Goal: Information Seeking & Learning: Understand process/instructions

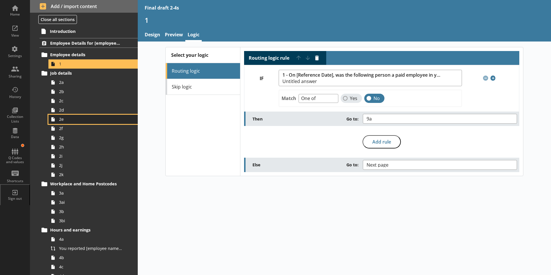
click at [63, 121] on span "2e" at bounding box center [91, 118] width 64 height 5
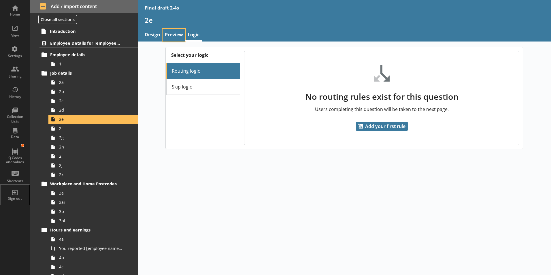
click at [171, 36] on link "Preview" at bounding box center [173, 35] width 23 height 12
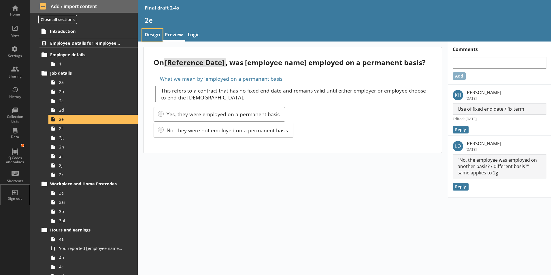
click at [155, 37] on link "Design" at bounding box center [152, 35] width 20 height 12
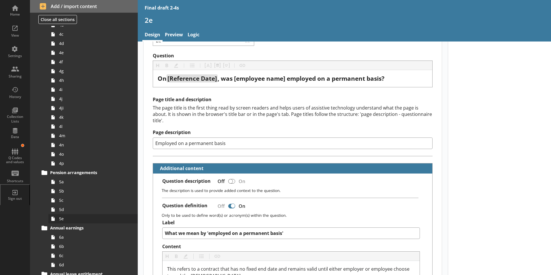
scroll to position [230, 0]
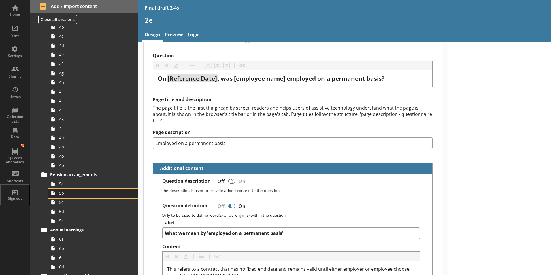
click at [65, 196] on link "5b" at bounding box center [92, 192] width 89 height 9
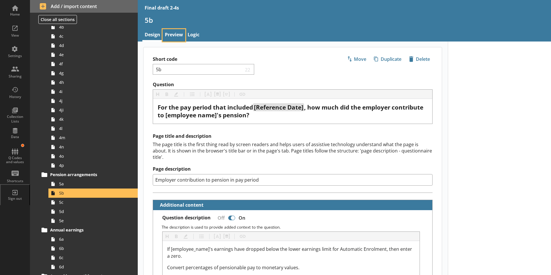
click at [174, 37] on link "Preview" at bounding box center [173, 35] width 23 height 12
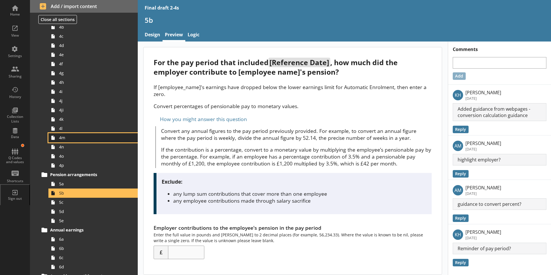
click at [73, 141] on link "4m" at bounding box center [92, 137] width 89 height 9
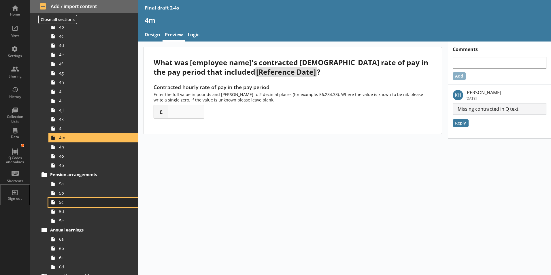
click at [62, 205] on link "5c" at bounding box center [92, 202] width 89 height 9
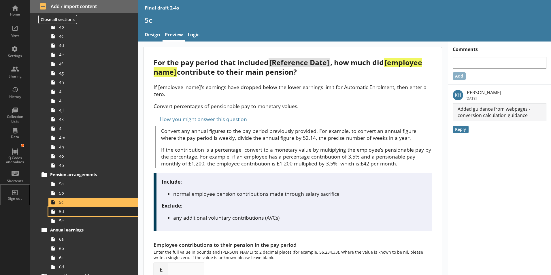
click at [84, 216] on link "5d" at bounding box center [92, 211] width 89 height 9
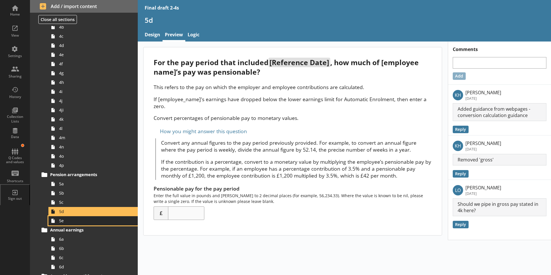
click at [84, 224] on link "5e" at bounding box center [92, 220] width 89 height 9
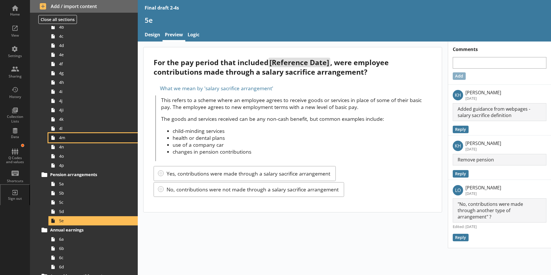
click at [71, 140] on span "4m" at bounding box center [91, 137] width 64 height 5
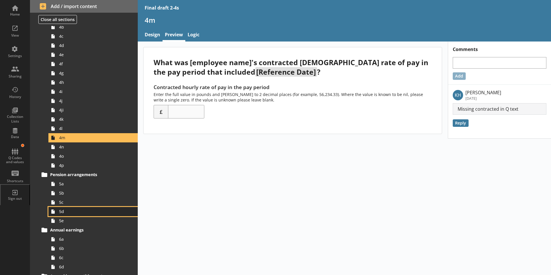
click at [67, 214] on span "5d" at bounding box center [91, 211] width 64 height 5
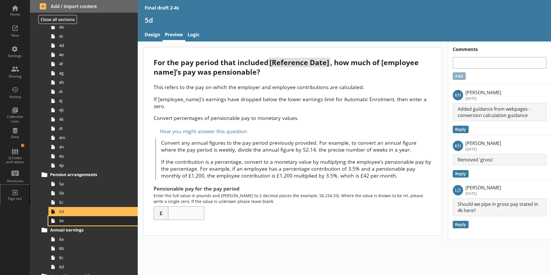
click at [71, 221] on span "5e" at bounding box center [91, 220] width 64 height 5
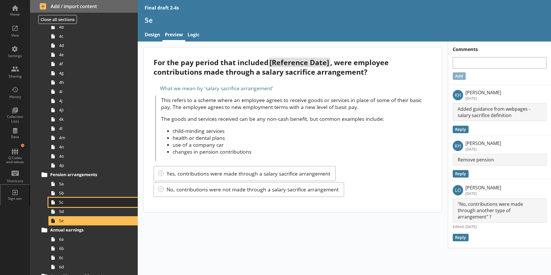
click at [65, 204] on span "5c" at bounding box center [91, 201] width 64 height 5
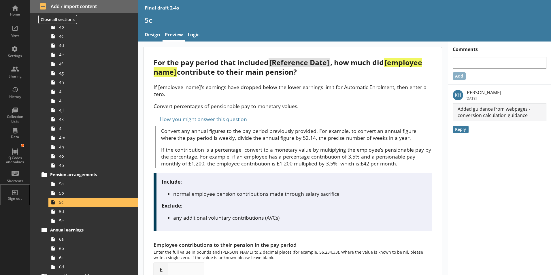
click at [287, 139] on p "Convert any annual figures to the pay period previously provided. For example, …" at bounding box center [296, 134] width 271 height 14
drag, startPoint x: 292, startPoint y: 137, endPoint x: 216, endPoint y: 143, distance: 77.1
click at [216, 143] on span "Convert any annual figures to the pay period previously provided. For example, …" at bounding box center [296, 147] width 271 height 40
click at [226, 158] on p "If the contribution is a percentage, convert to a monetary value by multiplying…" at bounding box center [296, 156] width 271 height 21
drag, startPoint x: 382, startPoint y: 254, endPoint x: 397, endPoint y: 257, distance: 15.4
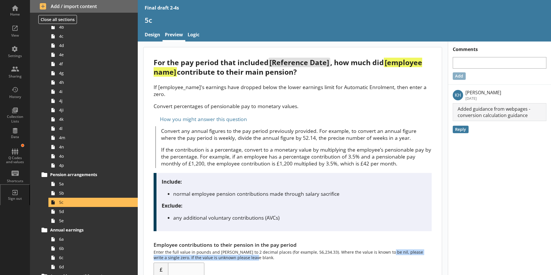
click at [397, 257] on div "Employee contributions to their pension in the pay period Enter the full value …" at bounding box center [293, 258] width 278 height 35
drag, startPoint x: 330, startPoint y: 104, endPoint x: 339, endPoint y: 104, distance: 9.5
click at [332, 104] on p "Convert percentages of pensionable pay to monetary values." at bounding box center [293, 106] width 278 height 7
click at [366, 105] on p "Convert percentages of pensionable pay to monetary values." at bounding box center [293, 106] width 278 height 7
click at [365, 105] on p "Convert percentages of pensionable pay to monetary values." at bounding box center [293, 106] width 278 height 7
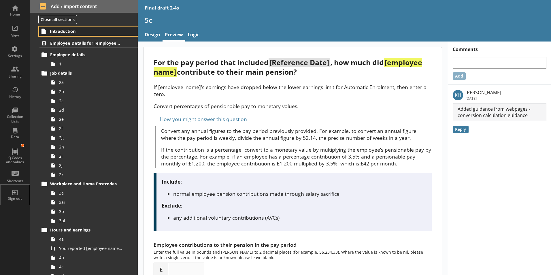
click at [74, 31] on span "Introduction" at bounding box center [85, 31] width 71 height 5
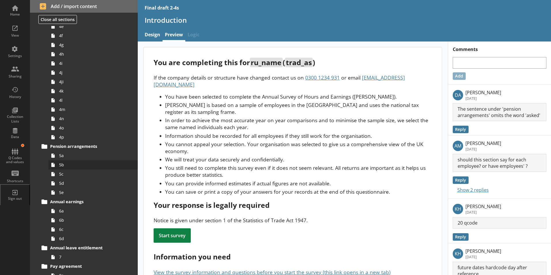
scroll to position [259, 0]
click at [62, 168] on link "5b" at bounding box center [92, 164] width 89 height 9
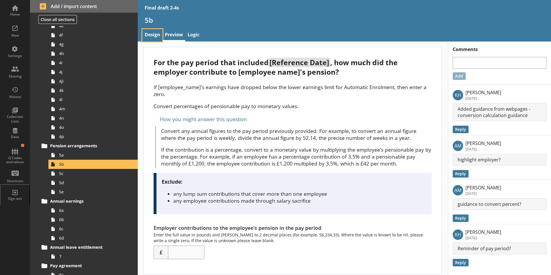
click at [149, 35] on link "Design" at bounding box center [152, 35] width 20 height 12
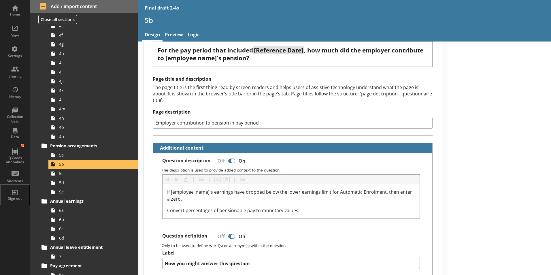
scroll to position [58, 0]
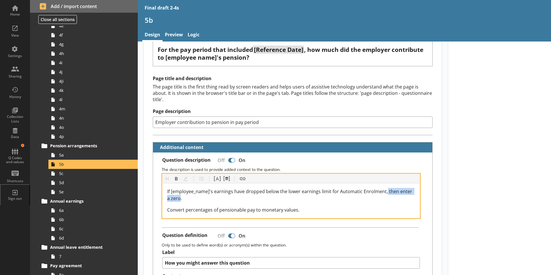
drag, startPoint x: 386, startPoint y: 187, endPoint x: 181, endPoint y: 190, distance: 204.9
click at [181, 190] on span "If [employee_name]'s earnings have dropped below the lower earnings limit for A…" at bounding box center [290, 194] width 246 height 13
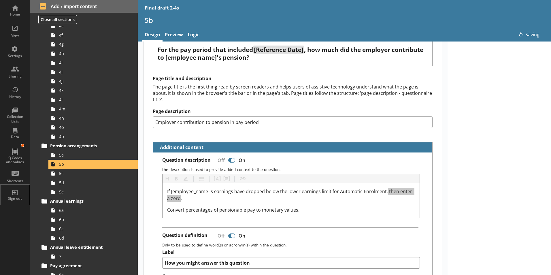
type textarea "x"
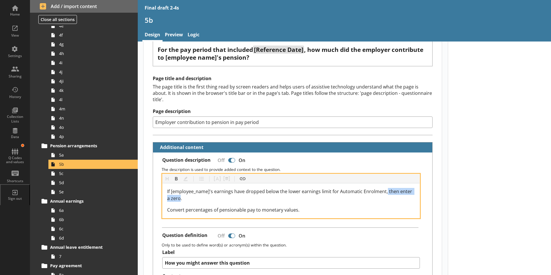
click at [404, 188] on span "If [employee_name]'s earnings have dropped below the lower earnings limit for A…" at bounding box center [290, 194] width 246 height 13
drag, startPoint x: 180, startPoint y: 192, endPoint x: 387, endPoint y: 176, distance: 207.5
click at [387, 176] on div "Heading Heading Bold Bold Highlight Highlight List List Pipe answer Pipe answer…" at bounding box center [291, 196] width 258 height 44
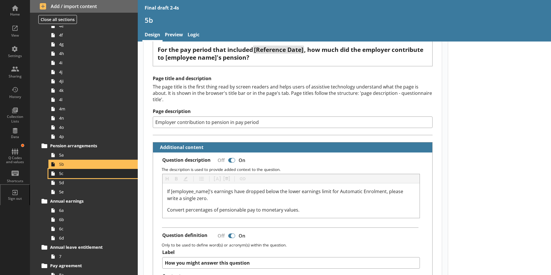
click at [60, 177] on link "5c" at bounding box center [92, 173] width 89 height 9
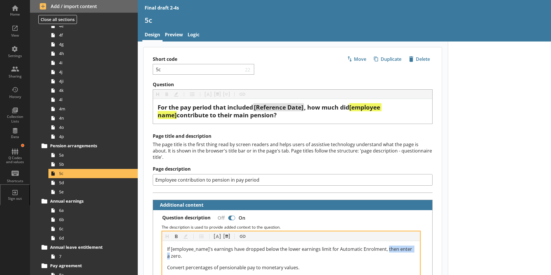
drag, startPoint x: 387, startPoint y: 242, endPoint x: 169, endPoint y: 249, distance: 217.4
click at [169, 249] on span "If [employee_name]'s earnings have dropped below the lower earnings limit for A…" at bounding box center [290, 252] width 246 height 13
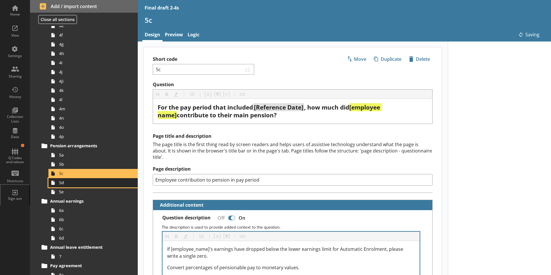
click at [66, 184] on span "5d" at bounding box center [91, 182] width 64 height 5
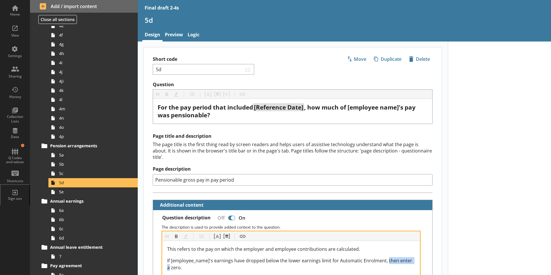
drag, startPoint x: 387, startPoint y: 256, endPoint x: 170, endPoint y: 261, distance: 217.0
click at [170, 261] on span "If [employee_name]'s earnings have dropped below the lower earnings limit for A…" at bounding box center [290, 263] width 246 height 13
click at [274, 257] on span "If [employee_name]'s earnings have dropped below the lower earnings limit for A…" at bounding box center [285, 263] width 237 height 13
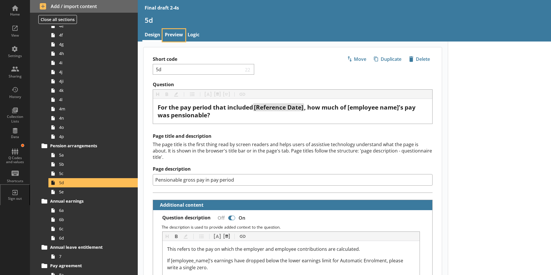
type textarea "x"
click at [180, 33] on link "Preview" at bounding box center [173, 35] width 23 height 12
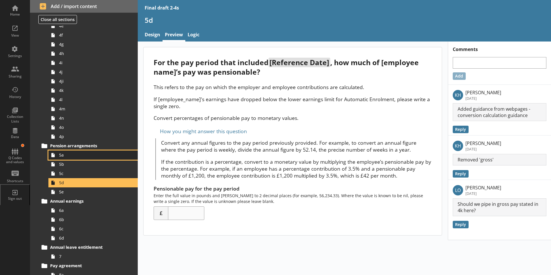
click at [68, 154] on span "5a" at bounding box center [91, 154] width 64 height 5
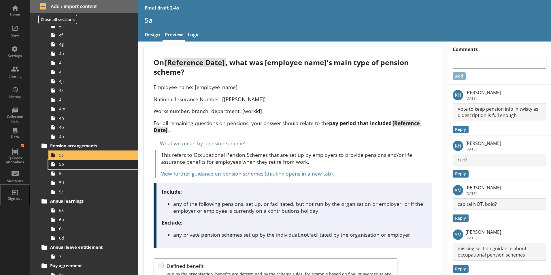
click at [71, 168] on link "5b" at bounding box center [92, 164] width 89 height 9
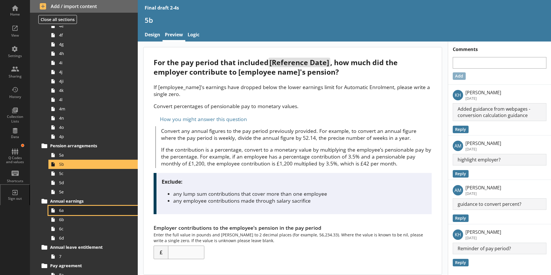
click at [73, 207] on link "6a" at bounding box center [92, 210] width 89 height 9
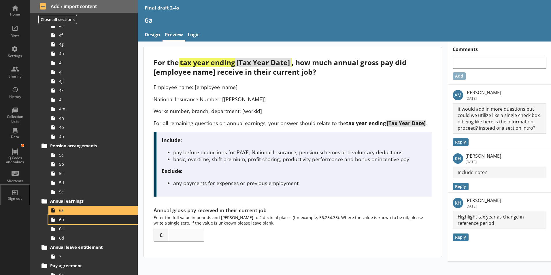
click at [72, 221] on span "6b" at bounding box center [91, 219] width 64 height 5
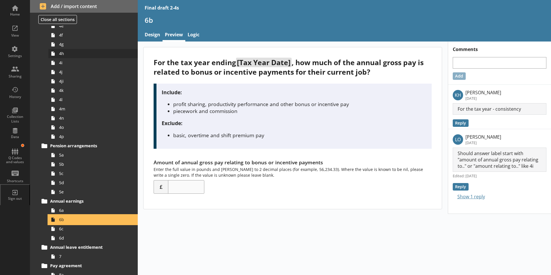
scroll to position [230, 0]
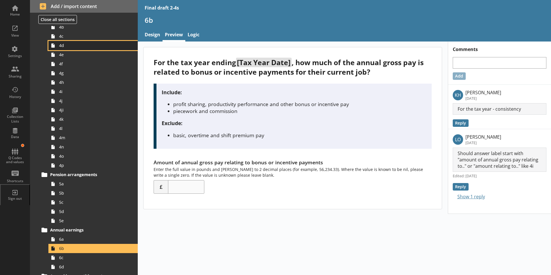
click at [67, 49] on link "4d" at bounding box center [92, 45] width 89 height 9
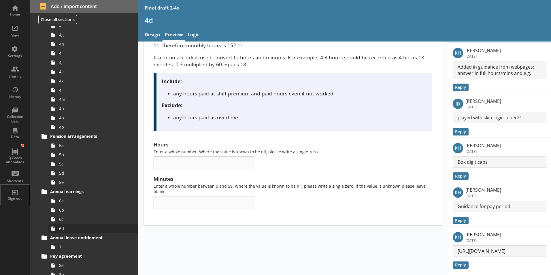
scroll to position [317, 0]
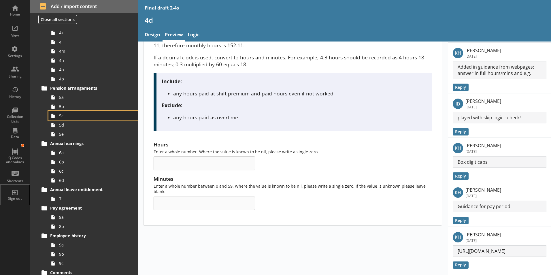
click at [71, 118] on span "5c" at bounding box center [91, 115] width 64 height 5
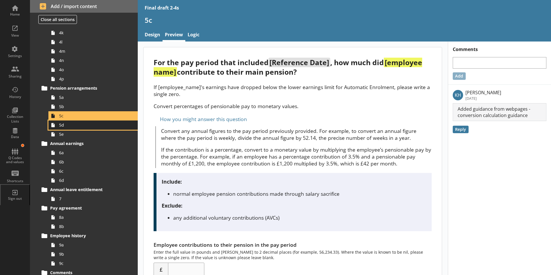
click at [64, 129] on link "5d" at bounding box center [92, 124] width 89 height 9
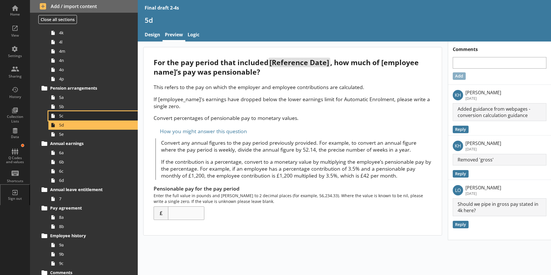
click at [67, 118] on span "5c" at bounding box center [91, 115] width 64 height 5
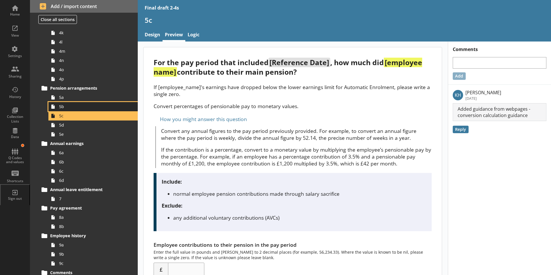
click at [68, 107] on span "5b" at bounding box center [91, 106] width 64 height 5
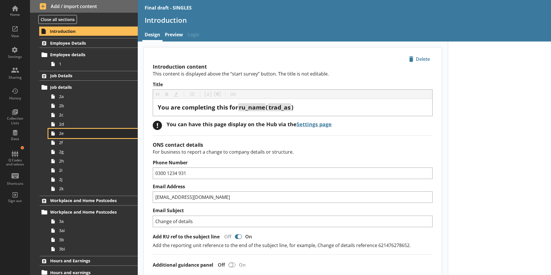
click at [97, 131] on span "2e" at bounding box center [91, 133] width 64 height 5
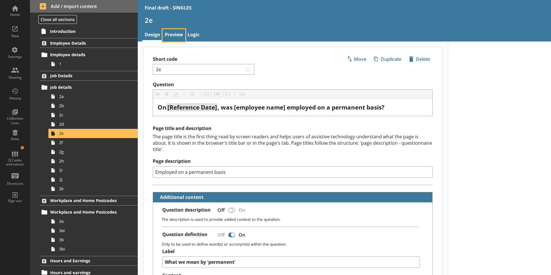
click at [177, 36] on link "Preview" at bounding box center [173, 35] width 23 height 12
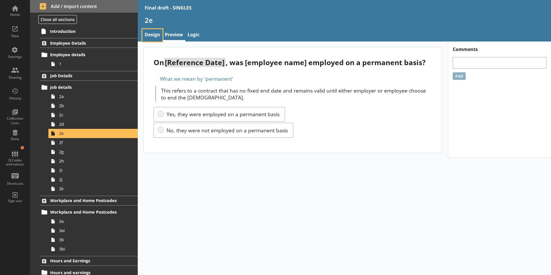
click at [152, 39] on link "Design" at bounding box center [152, 35] width 20 height 12
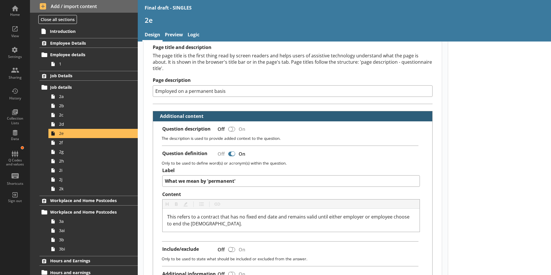
scroll to position [86, 0]
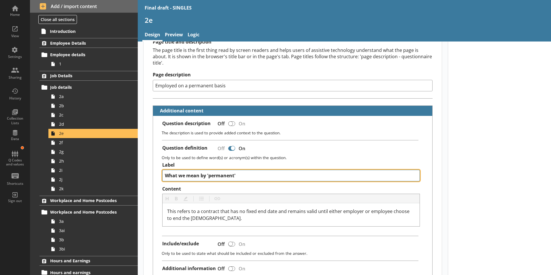
click at [209, 170] on textarea "What we mean by 'permanent'" at bounding box center [291, 176] width 258 height 12
type textarea "x"
type textarea "What we mean by 'epermanent'"
type textarea "x"
type textarea "What we mean by 'empermanent'"
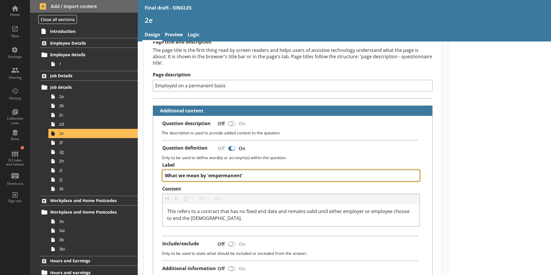
type textarea "x"
type textarea "What we mean by 'emppermanent'"
type textarea "x"
type textarea "What we mean by 'emplpermanent'"
type textarea "x"
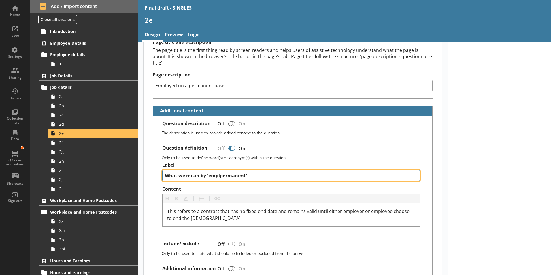
type textarea "What we mean by 'emplipermanent'"
type textarea "x"
type textarea "What we mean by 'emplpermanent'"
type textarea "x"
type textarea "What we mean by 'emplopermanent'"
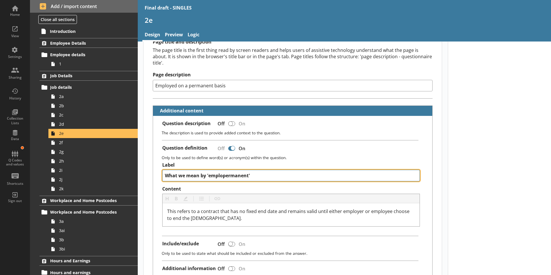
type textarea "x"
type textarea "What we mean by 'employpermanent'"
type textarea "x"
type textarea "What we mean by 'employepermanent'"
type textarea "x"
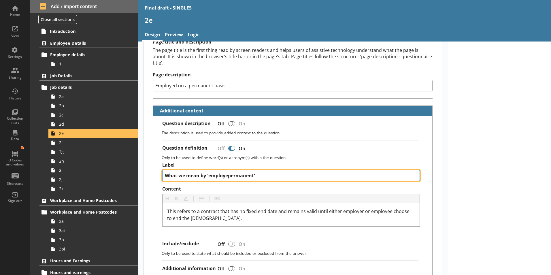
type textarea "What we mean by 'employedpermanent'"
type textarea "x"
type textarea "What we mean by 'employed permanent'"
type textarea "x"
type textarea "What we mean by 'employed opermanent'"
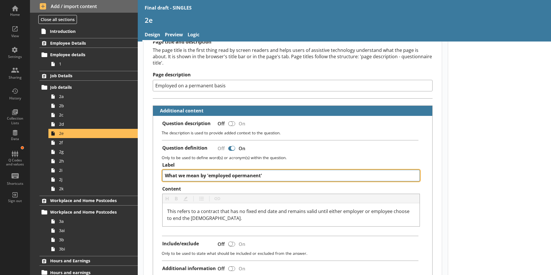
type textarea "x"
type textarea "What we mean by 'employed onpermanent'"
type textarea "x"
type textarea "What we mean by 'employed on permanent'"
type textarea "x"
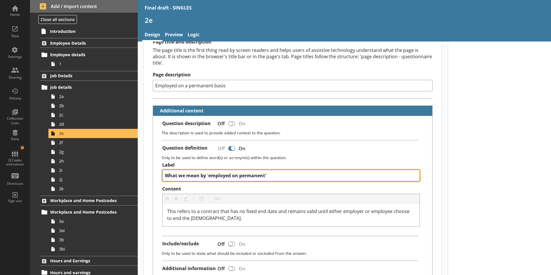
type textarea "What we mean by 'employed on apermanent'"
type textarea "x"
type textarea "What we mean by 'employed on a permanent'"
type textarea "x"
type textarea "What we mean by 'employed on a permanent '"
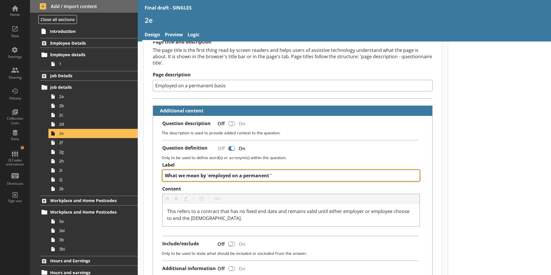
type textarea "x"
type textarea "What we mean by 'employed on a permanent b'"
type textarea "x"
type textarea "What we mean by 'employed on a permanent ba'"
type textarea "x"
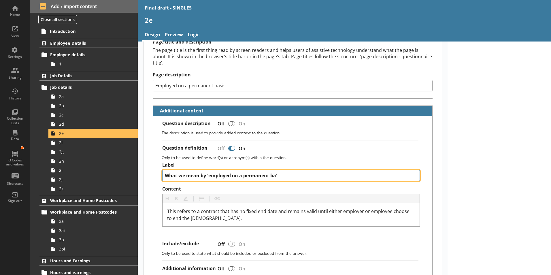
type textarea "What we mean by 'employed on a permanent bas'"
type textarea "x"
type textarea "What we mean by 'employed on a permanent basi'"
type textarea "x"
type textarea "What we mean by 'employed on a permanent basis'"
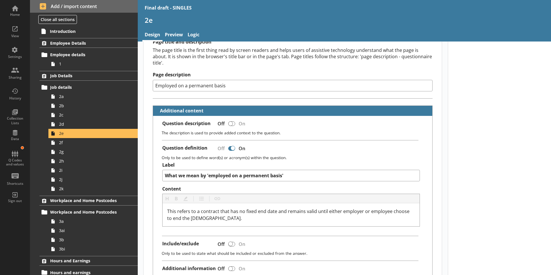
click at [318, 148] on div "Question description Off On The description is used to provide added context to…" at bounding box center [292, 201] width 279 height 171
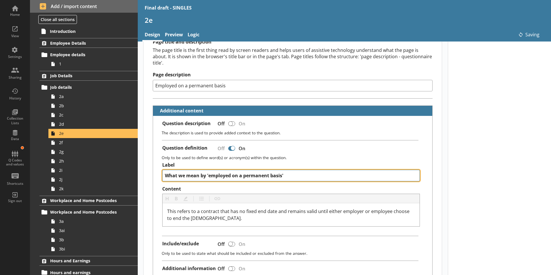
click at [290, 170] on textarea "What we mean by 'employed on a permanent basis'" at bounding box center [291, 176] width 258 height 12
click at [280, 170] on textarea "What we mean by 'employed on a permanent basis'" at bounding box center [291, 176] width 258 height 12
drag, startPoint x: 280, startPoint y: 169, endPoint x: 265, endPoint y: 166, distance: 14.6
click at [265, 170] on textarea "What we mean by 'employed on a permanent basis'" at bounding box center [291, 176] width 258 height 12
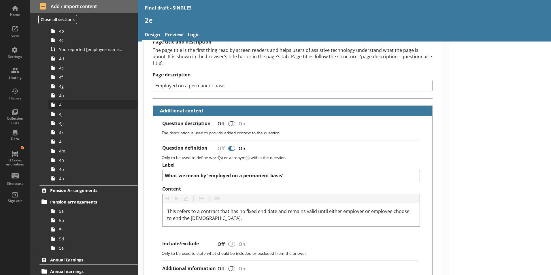
scroll to position [288, 0]
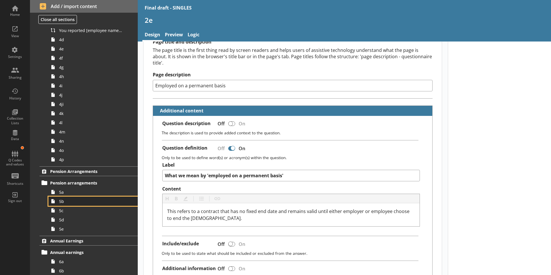
click at [67, 205] on link "5b" at bounding box center [92, 200] width 89 height 9
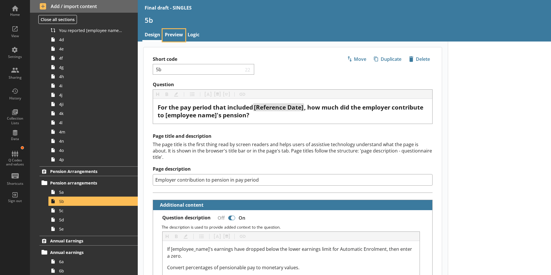
click at [171, 35] on link "Preview" at bounding box center [173, 35] width 23 height 12
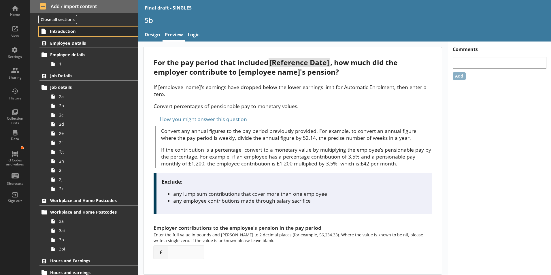
click at [73, 34] on span "Introduction" at bounding box center [85, 31] width 71 height 5
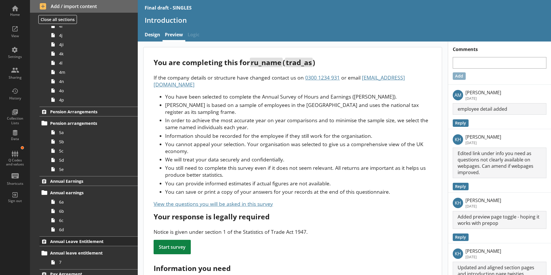
scroll to position [403, 0]
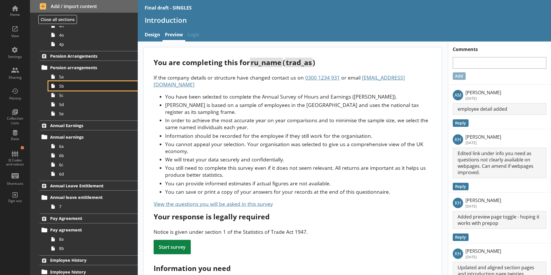
click at [67, 88] on span "5b" at bounding box center [91, 85] width 64 height 5
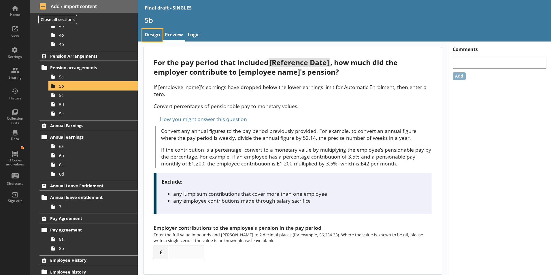
click at [155, 34] on link "Design" at bounding box center [152, 35] width 20 height 12
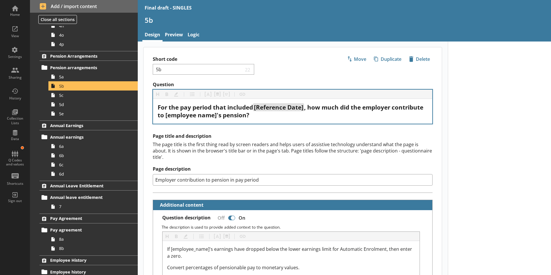
type textarea "x"
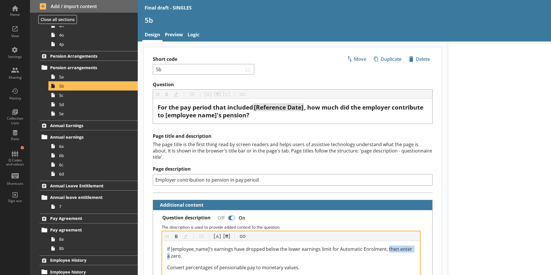
drag, startPoint x: 387, startPoint y: 241, endPoint x: 170, endPoint y: 248, distance: 216.8
click at [170, 248] on span "If [employee_name]'s earnings have dropped below the lower earnings limit for A…" at bounding box center [290, 252] width 246 height 13
click at [183, 248] on span "If [employee_name]'s earnings have dropped below the lower earnings limit for A…" at bounding box center [278, 252] width 222 height 13
click at [179, 250] on span "If [employee_name]'s earnings have dropped below the lower earnings limit for A…" at bounding box center [285, 252] width 237 height 13
click at [181, 250] on span "If [employee_name]'s earnings have dropped below the lower earnings limit for A…" at bounding box center [285, 252] width 237 height 13
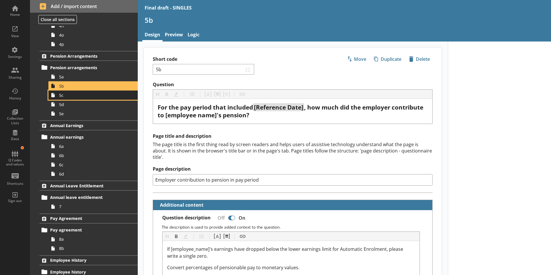
click at [65, 96] on span "5c" at bounding box center [91, 94] width 64 height 5
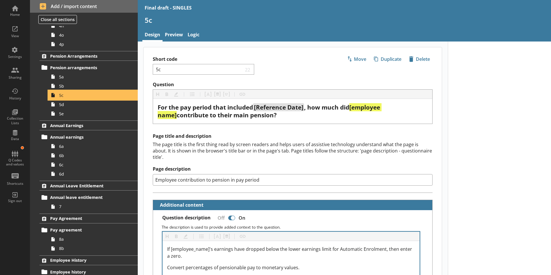
type textarea "x"
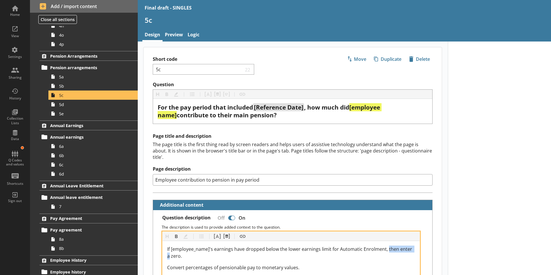
drag, startPoint x: 386, startPoint y: 242, endPoint x: 170, endPoint y: 248, distance: 216.5
click at [170, 248] on span "If [employee_name]'s earnings have dropped below the lower earnings limit for A…" at bounding box center [290, 252] width 246 height 13
click at [195, 250] on span "If [employee_name]'s earnings have dropped below the lower earnings limit for A…" at bounding box center [278, 252] width 222 height 13
click at [192, 252] on span "If [employee_name]'s earnings have dropped below the lower earnings limit for A…" at bounding box center [278, 252] width 222 height 13
click at [400, 246] on span "If [employee_name]'s earnings have dropped below the lower earnings limit for A…" at bounding box center [291, 252] width 248 height 13
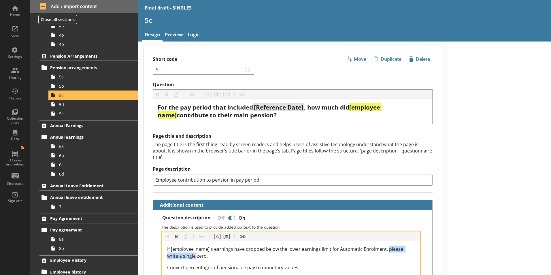
drag, startPoint x: 388, startPoint y: 242, endPoint x: 195, endPoint y: 251, distance: 192.4
click at [195, 251] on span "If [employee_name]'s earnings have dropped below the lower earnings limit for A…" at bounding box center [285, 252] width 237 height 13
copy span "please write a single"
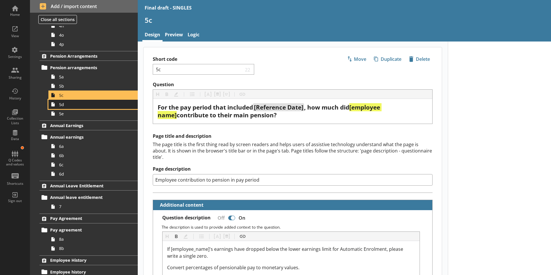
click at [68, 107] on span "5d" at bounding box center [91, 104] width 64 height 5
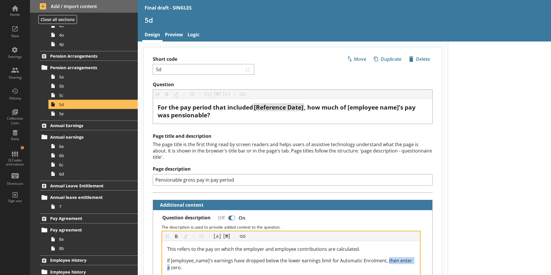
drag, startPoint x: 386, startPoint y: 253, endPoint x: 169, endPoint y: 259, distance: 217.0
click at [169, 259] on span "If [employee_name]'s earnings have dropped below the lower earnings limit for A…" at bounding box center [290, 263] width 246 height 13
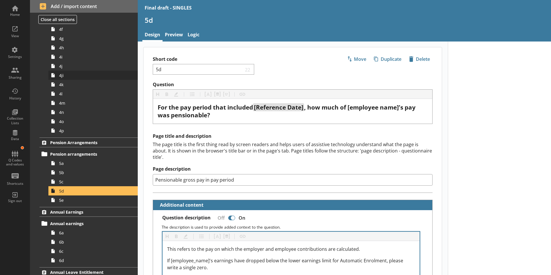
scroll to position [288, 0]
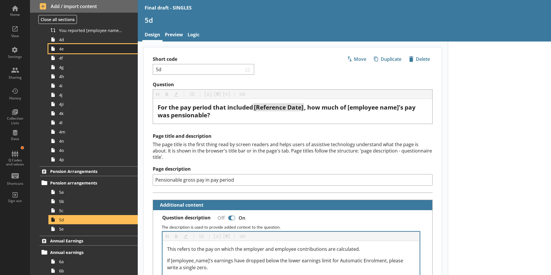
click at [74, 45] on link "4e" at bounding box center [92, 48] width 89 height 9
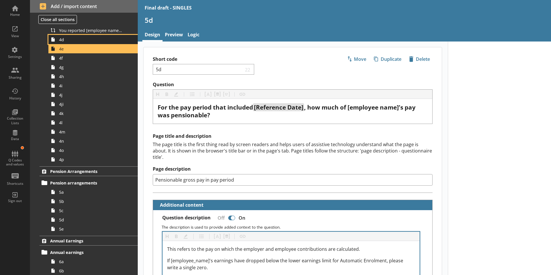
click at [71, 41] on span "4d" at bounding box center [91, 39] width 64 height 5
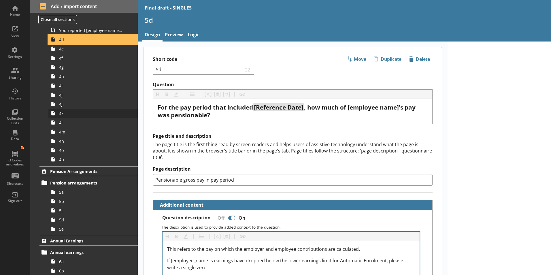
type textarea "x"
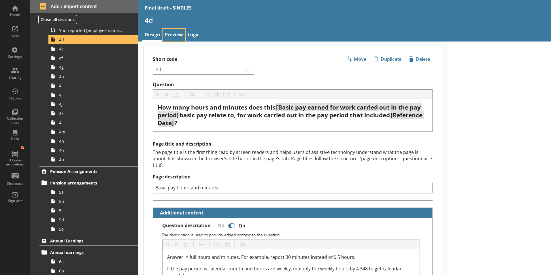
click at [175, 35] on link "Preview" at bounding box center [173, 35] width 23 height 12
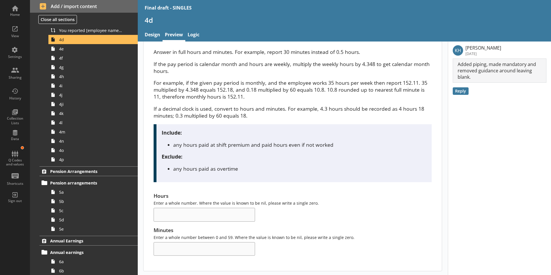
scroll to position [46, 0]
click at [74, 210] on span "5c" at bounding box center [91, 210] width 64 height 5
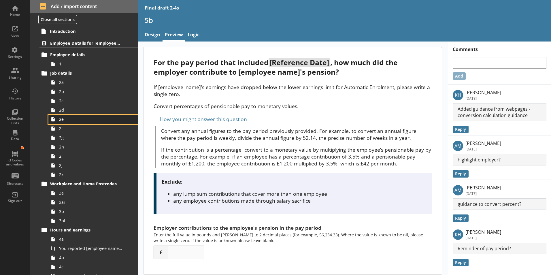
click at [102, 119] on span "2e" at bounding box center [91, 118] width 64 height 5
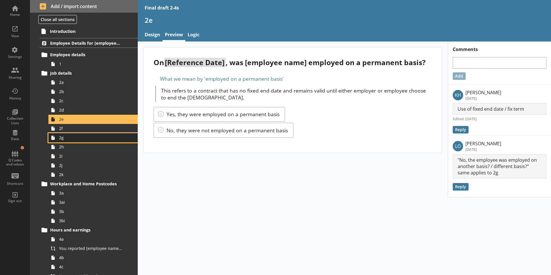
click at [99, 140] on span "2g" at bounding box center [91, 137] width 64 height 5
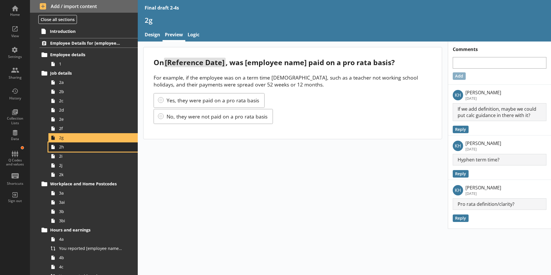
click at [84, 150] on link "2h" at bounding box center [92, 146] width 89 height 9
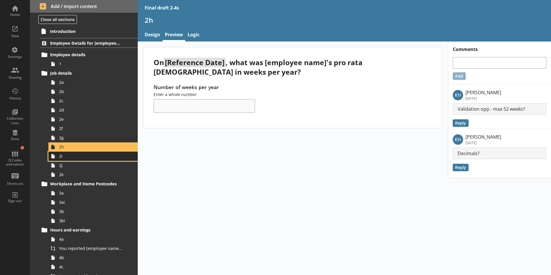
click at [76, 157] on span "2i" at bounding box center [91, 155] width 64 height 5
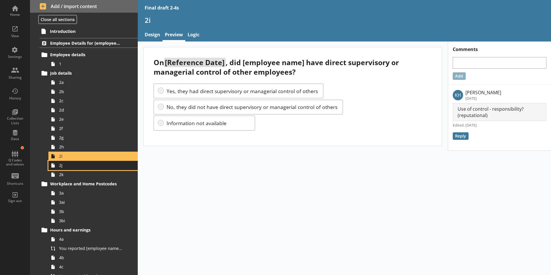
click at [71, 166] on span "2j" at bounding box center [91, 164] width 64 height 5
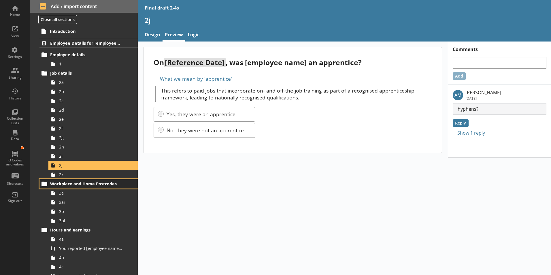
click at [66, 182] on span "Workplace and Home Postcodes" at bounding box center [85, 183] width 71 height 5
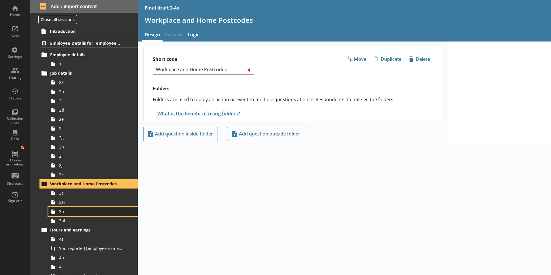
click at [67, 208] on link "3b" at bounding box center [92, 211] width 89 height 9
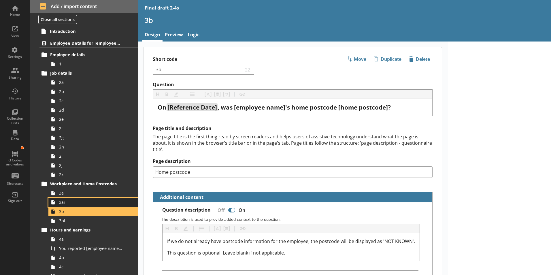
click at [70, 203] on span "3ai" at bounding box center [91, 201] width 64 height 5
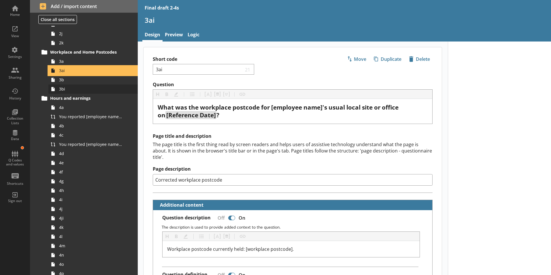
scroll to position [144, 0]
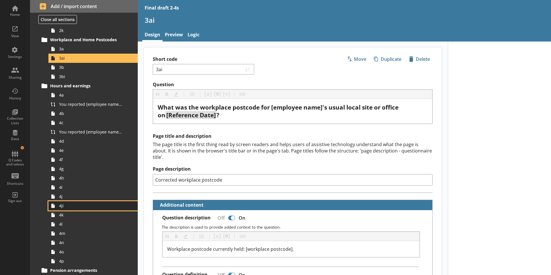
click at [63, 209] on link "4ji" at bounding box center [92, 205] width 89 height 9
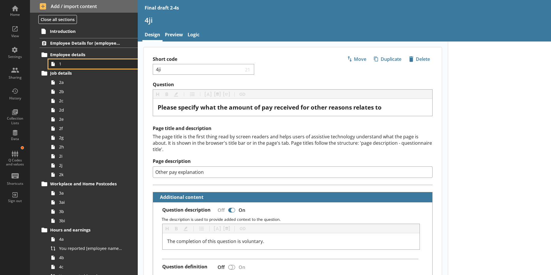
click at [75, 64] on span "1" at bounding box center [91, 63] width 64 height 5
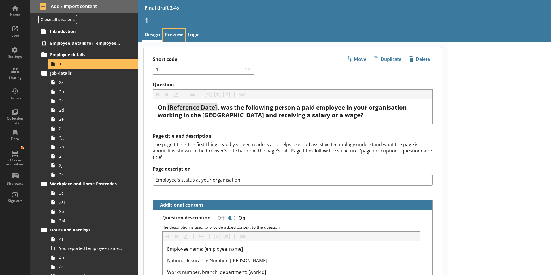
click at [178, 31] on link "Preview" at bounding box center [173, 35] width 23 height 12
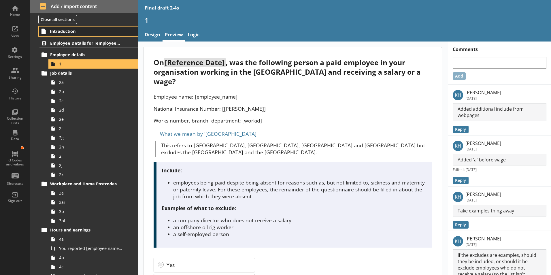
click at [84, 30] on span "Introduction" at bounding box center [85, 31] width 71 height 5
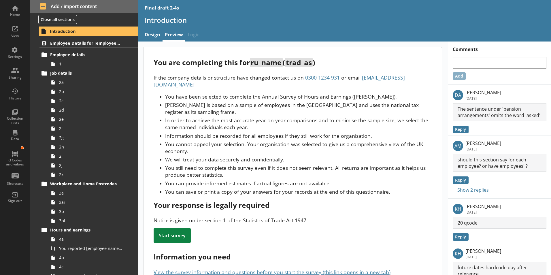
click at [314, 149] on ul "You have been selected to complete the Annual Survey of Hours and Earnings (ASH…" at bounding box center [293, 144] width 278 height 102
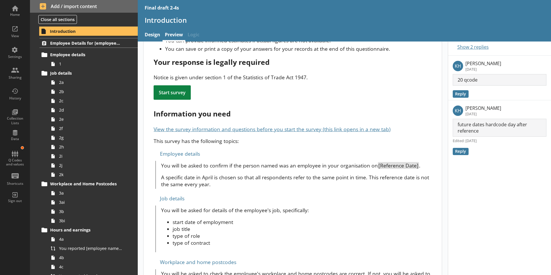
scroll to position [3, 0]
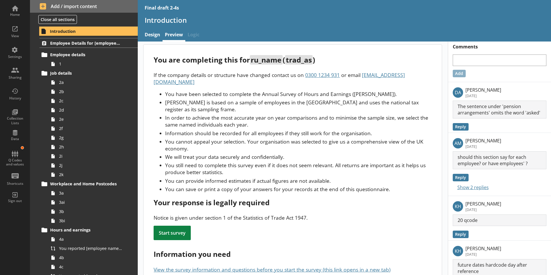
click at [247, 154] on ul "You have been selected to complete the Annual Survey of Hours and Earnings (ASH…" at bounding box center [293, 141] width 278 height 102
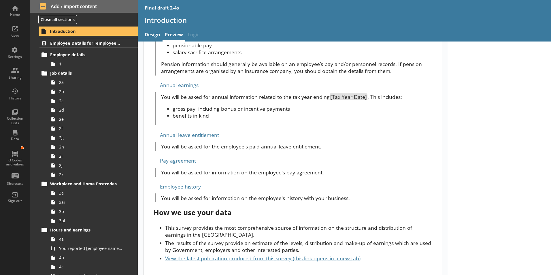
click at [156, 36] on link "Design" at bounding box center [152, 35] width 20 height 12
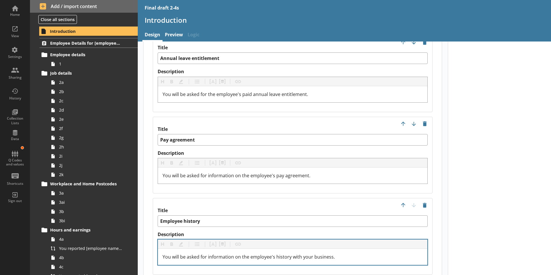
scroll to position [1412, 0]
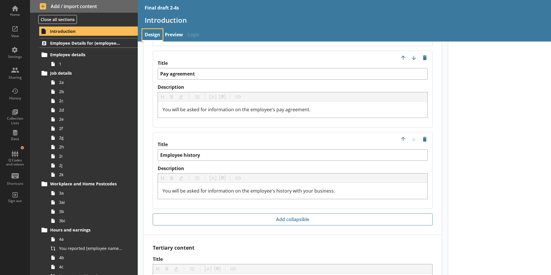
click at [153, 36] on link "Design" at bounding box center [152, 35] width 20 height 12
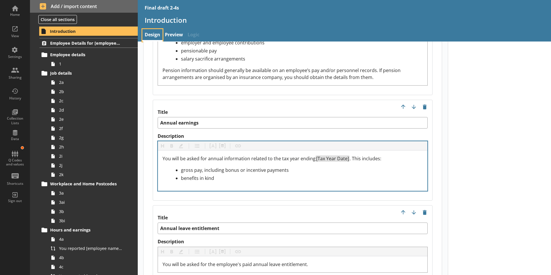
scroll to position [1297, 0]
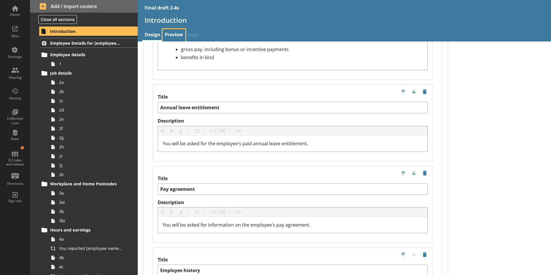
click at [173, 30] on link "Preview" at bounding box center [173, 35] width 23 height 12
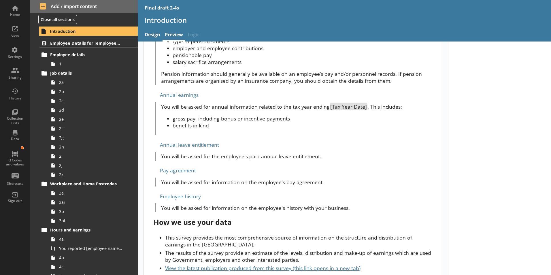
scroll to position [547, 0]
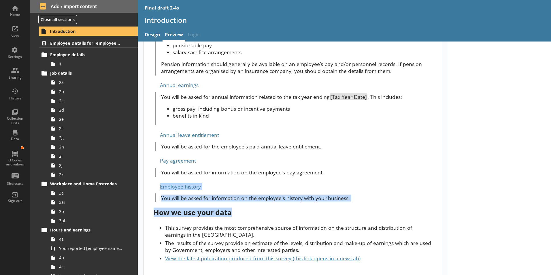
drag, startPoint x: 322, startPoint y: 204, endPoint x: 315, endPoint y: 179, distance: 26.1
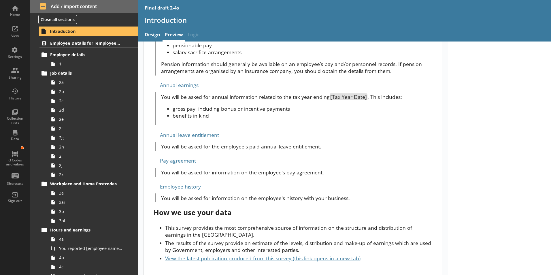
drag, startPoint x: 315, startPoint y: 179, endPoint x: 375, endPoint y: 218, distance: 70.8
click at [375, 224] on li "This survey provides the most comprehensive source of information on the struct…" at bounding box center [298, 231] width 267 height 14
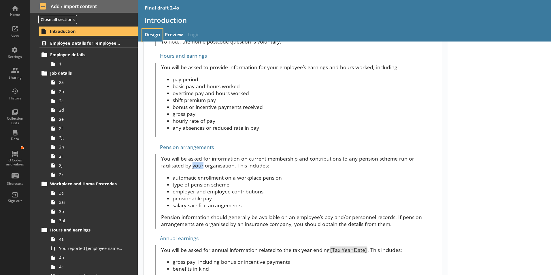
click at [154, 35] on link "Design" at bounding box center [152, 35] width 20 height 12
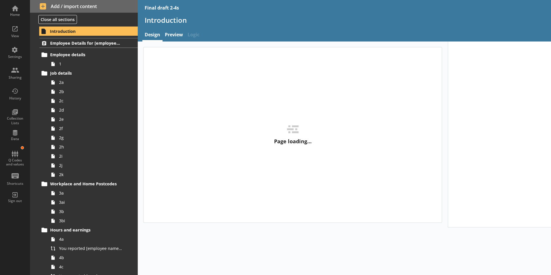
type textarea "x"
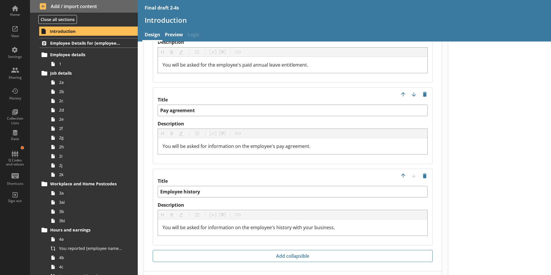
scroll to position [1404, 0]
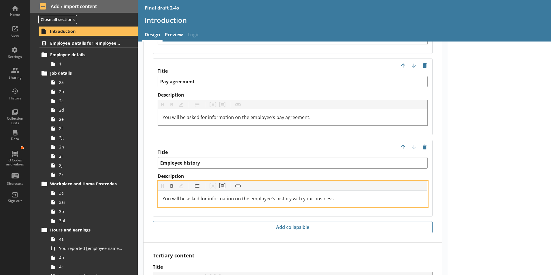
click at [325, 195] on span "You will be asked for information on the employee's history with your business." at bounding box center [248, 198] width 172 height 6
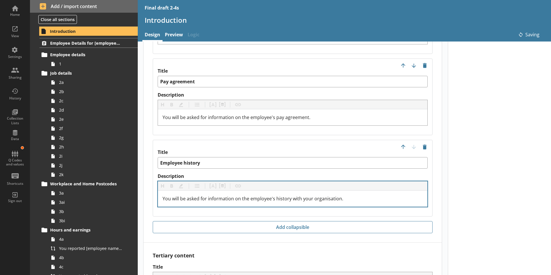
click at [319, 140] on div "Title Employee history Description Heading Heading Bold Bold Highlight Highligh…" at bounding box center [293, 178] width 280 height 77
click at [174, 39] on link "Preview" at bounding box center [173, 35] width 23 height 12
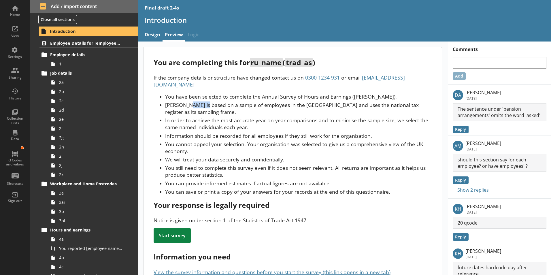
drag, startPoint x: 187, startPoint y: 96, endPoint x: 205, endPoint y: 101, distance: 19.1
click at [205, 101] on li "[PERSON_NAME] is based on a sample of employees in the [GEOGRAPHIC_DATA] and us…" at bounding box center [298, 108] width 267 height 14
drag, startPoint x: 205, startPoint y: 101, endPoint x: 240, endPoint y: 135, distance: 49.1
click at [240, 141] on li "You cannot appeal your selection. Your organisation was selected to give us a c…" at bounding box center [298, 148] width 267 height 14
click at [247, 188] on li "You can save or print a copy of your answers for your records at the end of thi…" at bounding box center [298, 191] width 267 height 7
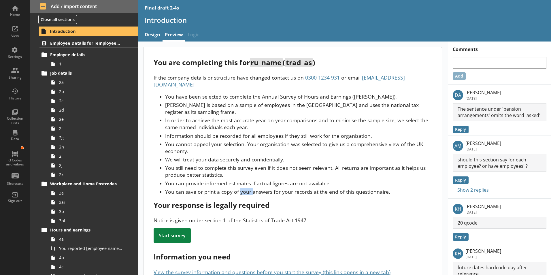
click at [247, 188] on li "You can save or print a copy of your answers for your records at the end of thi…" at bounding box center [298, 191] width 267 height 7
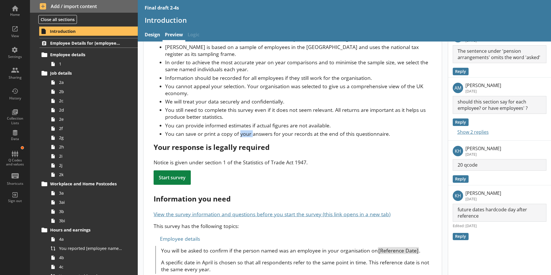
scroll to position [173, 0]
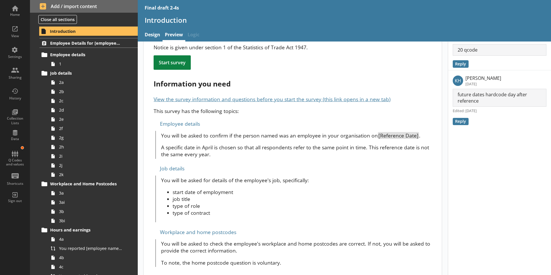
click at [247, 181] on span "You will be asked for details of the employee's job, specifically: start date o…" at bounding box center [296, 197] width 271 height 40
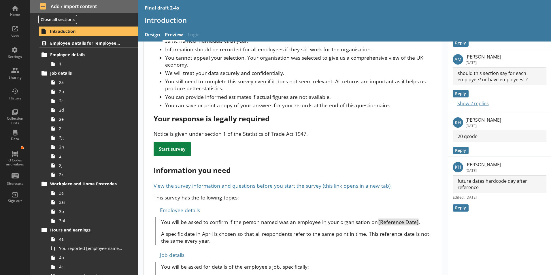
scroll to position [0, 0]
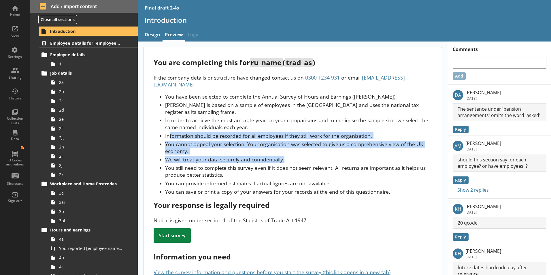
drag, startPoint x: 171, startPoint y: 131, endPoint x: 324, endPoint y: 148, distance: 154.9
click at [324, 148] on ul "You have been selected to complete the Annual Survey of Hours and Earnings (ASH…" at bounding box center [293, 144] width 278 height 102
drag, startPoint x: 324, startPoint y: 148, endPoint x: 335, endPoint y: 156, distance: 13.2
click at [335, 156] on li "We will treat your data securely and confidentially." at bounding box center [298, 159] width 267 height 7
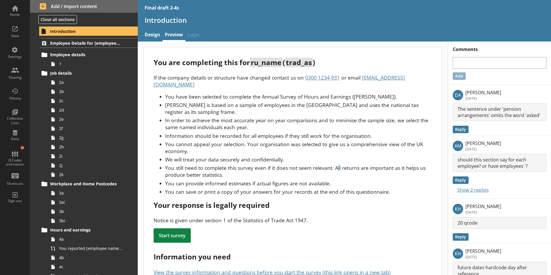
click at [337, 164] on li "You still need to complete this survey even if it does not seem relevant. All r…" at bounding box center [298, 171] width 267 height 14
click at [336, 164] on li "You still need to complete this survey even if it does not seem relevant. All r…" at bounding box center [298, 171] width 267 height 14
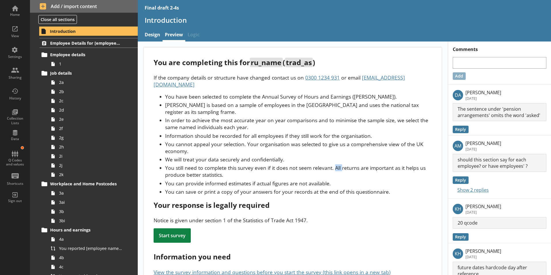
click at [336, 164] on li "You still need to complete this survey even if it does not seem relevant. All r…" at bounding box center [298, 171] width 267 height 14
drag, startPoint x: 336, startPoint y: 161, endPoint x: 344, endPoint y: 169, distance: 11.8
click at [344, 169] on li "You still need to complete this survey even if it does not seem relevant. All r…" at bounding box center [298, 171] width 267 height 14
drag, startPoint x: 344, startPoint y: 169, endPoint x: 333, endPoint y: 161, distance: 13.1
click at [333, 164] on li "You still need to complete this survey even if it does not seem relevant. All r…" at bounding box center [298, 171] width 267 height 14
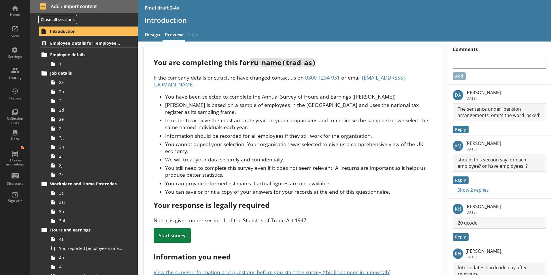
click at [333, 164] on li "You still need to complete this survey even if it does not seem relevant. All r…" at bounding box center [298, 171] width 267 height 14
click at [336, 164] on li "You still need to complete this survey even if it does not seem relevant. All r…" at bounding box center [298, 171] width 267 height 14
drag, startPoint x: 336, startPoint y: 162, endPoint x: 342, endPoint y: 168, distance: 9.0
click at [342, 168] on li "You still need to complete this survey even if it does not seem relevant. All r…" at bounding box center [298, 171] width 267 height 14
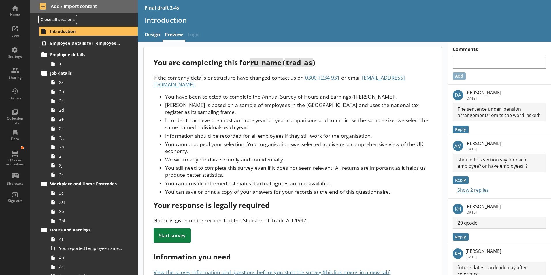
click at [339, 164] on li "You still need to complete this survey even if it does not seem relevant. All r…" at bounding box center [298, 171] width 267 height 14
click at [336, 164] on li "You still need to complete this survey even if it does not seem relevant. All r…" at bounding box center [298, 171] width 267 height 14
drag, startPoint x: 336, startPoint y: 162, endPoint x: 342, endPoint y: 170, distance: 9.7
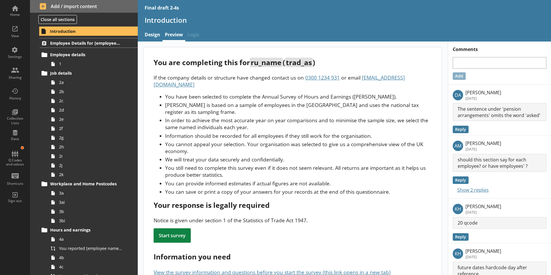
click at [342, 170] on li "You still need to complete this survey even if it does not seem relevant. All r…" at bounding box center [298, 171] width 267 height 14
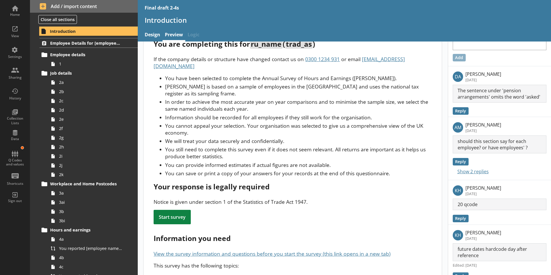
scroll to position [29, 0]
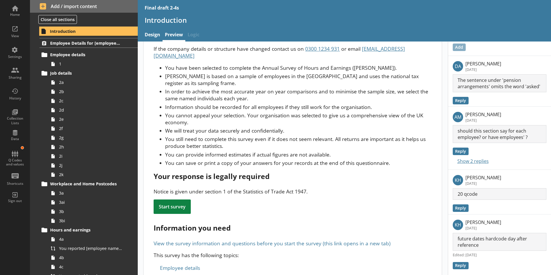
click at [225, 240] on link "View the survey information and questions before you start the survey (this lin…" at bounding box center [272, 243] width 237 height 7
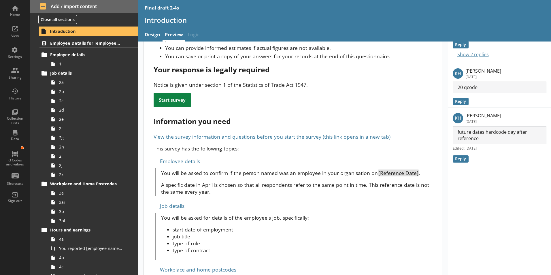
scroll to position [144, 0]
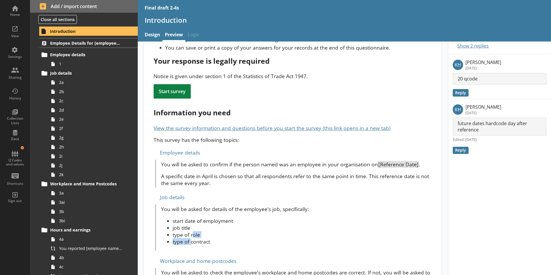
drag, startPoint x: 190, startPoint y: 231, endPoint x: 192, endPoint y: 225, distance: 6.4
click at [192, 225] on ul "start date of employment job title type of role type of contract" at bounding box center [296, 231] width 271 height 28
drag, startPoint x: 192, startPoint y: 225, endPoint x: 199, endPoint y: 234, distance: 10.8
click at [199, 238] on li "type of contract" at bounding box center [302, 241] width 259 height 7
click at [151, 33] on link "Design" at bounding box center [152, 35] width 20 height 12
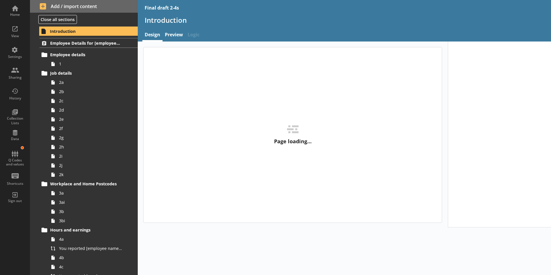
type textarea "x"
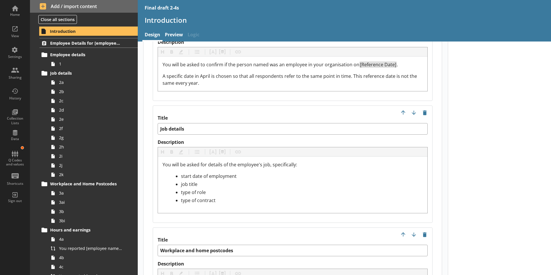
scroll to position [634, 0]
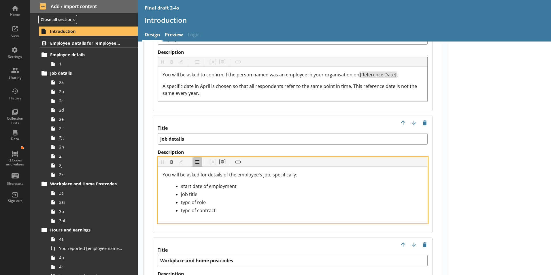
click at [295, 171] on span "You will be asked for details of the employee's job, specifically:" at bounding box center [229, 174] width 135 height 6
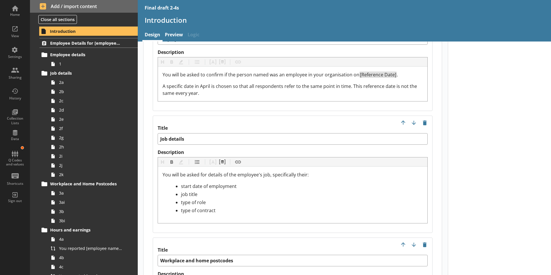
click at [285, 149] on label "Description" at bounding box center [293, 152] width 270 height 6
click at [154, 35] on link "Design" at bounding box center [152, 35] width 20 height 12
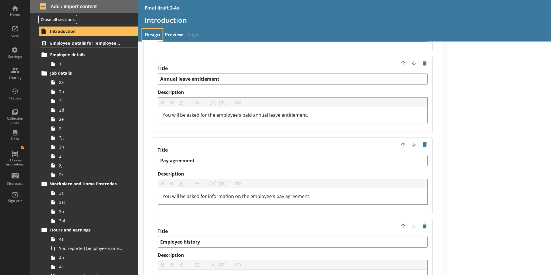
scroll to position [1325, 0]
click at [169, 37] on link "Preview" at bounding box center [173, 35] width 23 height 12
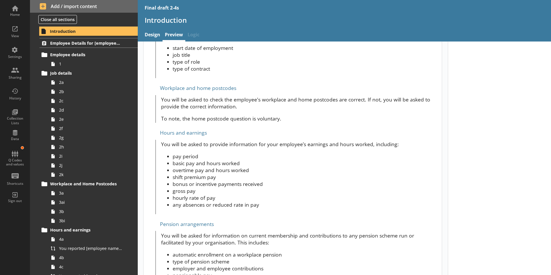
scroll to position [288, 0]
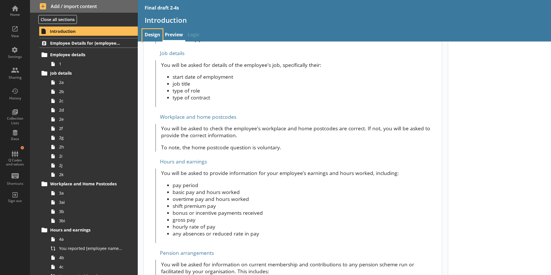
click at [151, 35] on link "Design" at bounding box center [152, 35] width 20 height 12
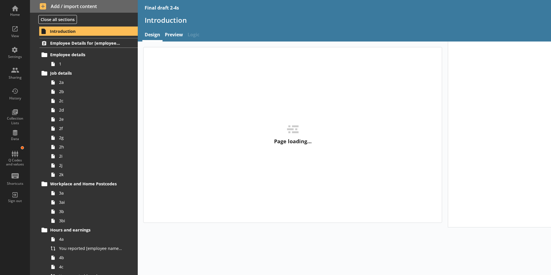
type textarea "x"
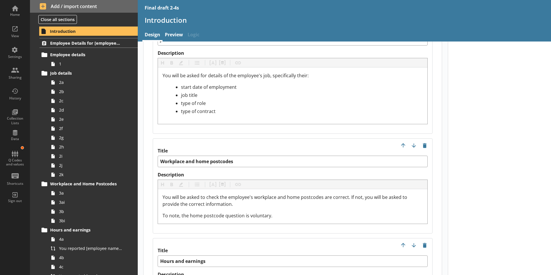
scroll to position [749, 0]
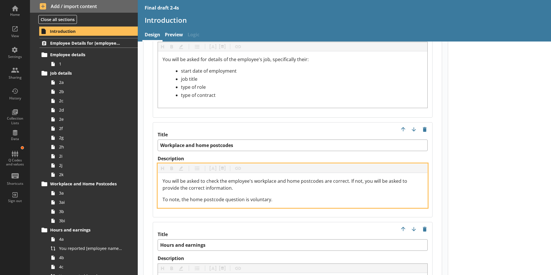
click at [352, 178] on span "You will be asked to check the employee's workplace and home postcodes are corr…" at bounding box center [285, 184] width 246 height 13
click at [361, 177] on div "You will be asked to check the employee's workplace and home postcodes are corr…" at bounding box center [292, 184] width 260 height 14
click at [353, 178] on span "You will be asked to check the employee's workplace and home postcodes are corr…" at bounding box center [285, 184] width 246 height 13
drag, startPoint x: 184, startPoint y: 187, endPoint x: 156, endPoint y: 184, distance: 28.2
click at [156, 184] on div "Title Workplace and home postcodes Description Heading Heading Bold Bold Highli…" at bounding box center [293, 169] width 280 height 95
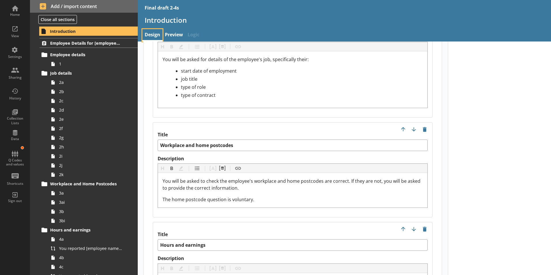
click at [154, 32] on link "Design" at bounding box center [152, 35] width 20 height 12
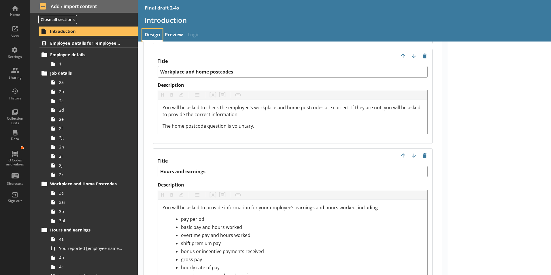
scroll to position [893, 0]
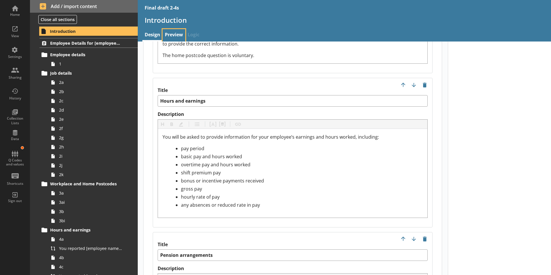
click at [174, 37] on link "Preview" at bounding box center [173, 35] width 23 height 12
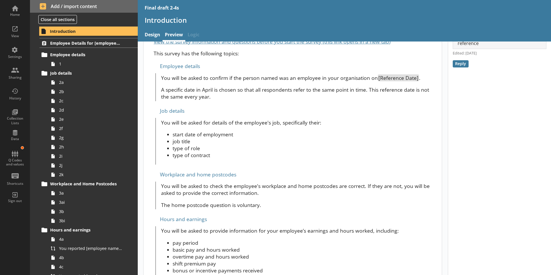
scroll to position [403, 0]
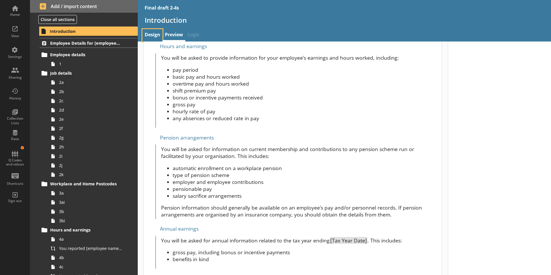
click at [158, 35] on link "Design" at bounding box center [152, 35] width 20 height 12
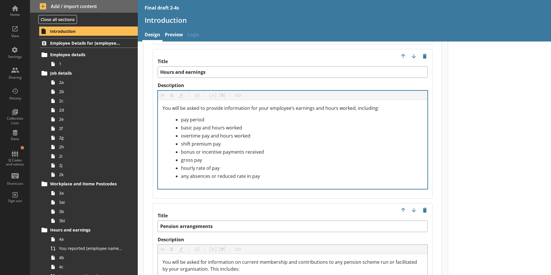
scroll to position [951, 0]
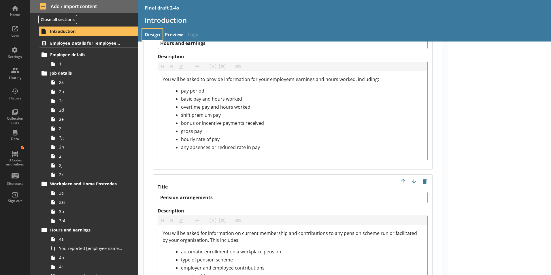
click at [156, 37] on link "Design" at bounding box center [152, 35] width 20 height 12
type textarea "x"
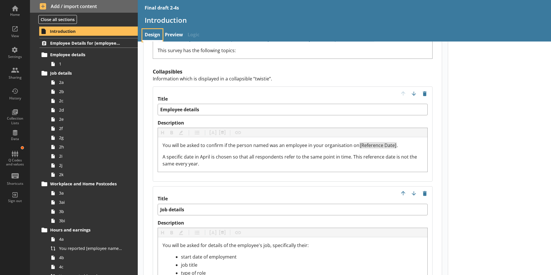
scroll to position [634, 0]
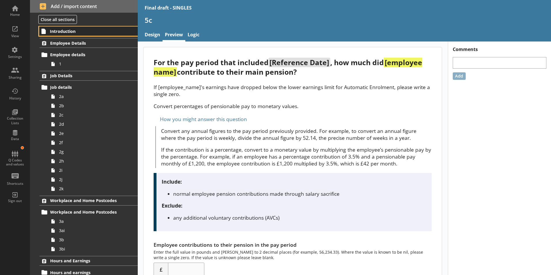
click at [66, 33] on span "Introduction" at bounding box center [85, 31] width 71 height 5
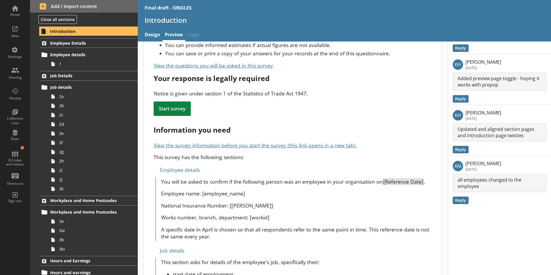
scroll to position [144, 0]
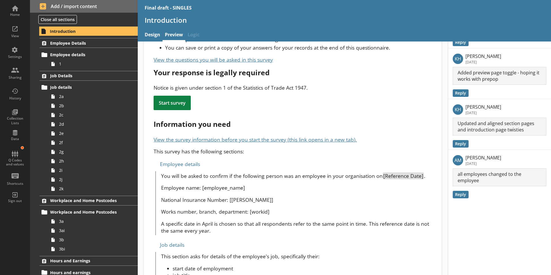
click at [383, 196] on p "National Insurance Number: [[PERSON_NAME]]" at bounding box center [296, 199] width 271 height 7
drag, startPoint x: 381, startPoint y: 217, endPoint x: 397, endPoint y: 215, distance: 16.2
click at [397, 220] on p "A specific date in April is chosen so that all respondents refer to the same po…" at bounding box center [296, 227] width 271 height 14
click at [395, 220] on p "A specific date in April is chosen so that all respondents refer to the same po…" at bounding box center [296, 227] width 271 height 14
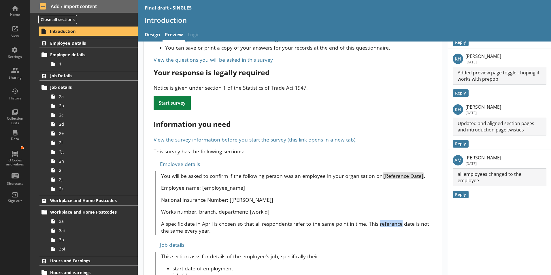
click at [394, 220] on p "A specific date in April is chosen so that all respondents refer to the same po…" at bounding box center [296, 227] width 271 height 14
click at [392, 220] on p "A specific date in April is chosen so that all respondents refer to the same po…" at bounding box center [296, 227] width 271 height 14
drag, startPoint x: 392, startPoint y: 217, endPoint x: 373, endPoint y: 205, distance: 21.7
click at [373, 208] on p "Works number, branch, department: [workid]" at bounding box center [296, 211] width 271 height 7
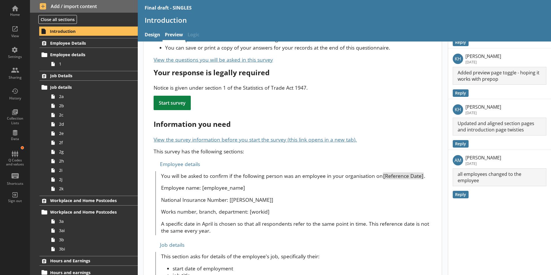
click at [278, 172] on p "You will be asked to confirm if the following person was an employee in your or…" at bounding box center [296, 175] width 271 height 7
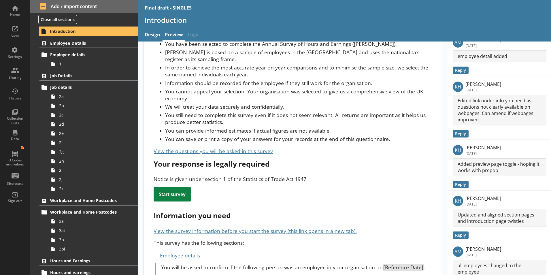
scroll to position [58, 0]
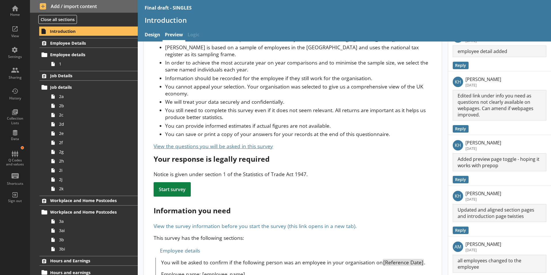
click at [269, 222] on link "View the survey information before you start the survey (this link opens in a n…" at bounding box center [255, 225] width 203 height 7
click at [237, 143] on span "View the questions you will be asked in this survey" at bounding box center [213, 146] width 119 height 7
click at [239, 143] on span "View the questions you will be asked in this survey" at bounding box center [213, 146] width 119 height 7
click at [198, 143] on span "View the questions you will be asked in this survey" at bounding box center [213, 146] width 119 height 7
click at [182, 143] on span "View the questions you will be asked in this survey" at bounding box center [213, 146] width 119 height 7
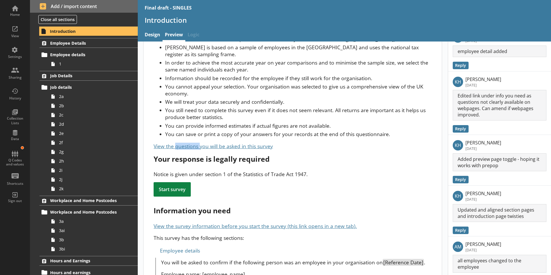
click at [182, 143] on span "View the questions you will be asked in this survey" at bounding box center [213, 146] width 119 height 7
drag, startPoint x: 182, startPoint y: 140, endPoint x: 188, endPoint y: 150, distance: 11.2
click at [188, 154] on div "Your response is legally required" at bounding box center [293, 159] width 278 height 10
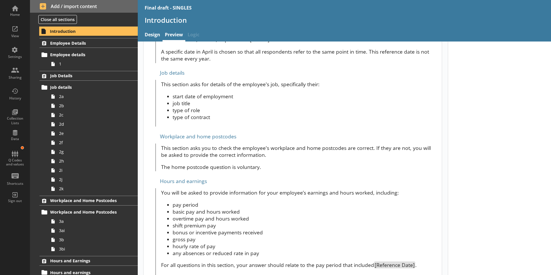
scroll to position [375, 0]
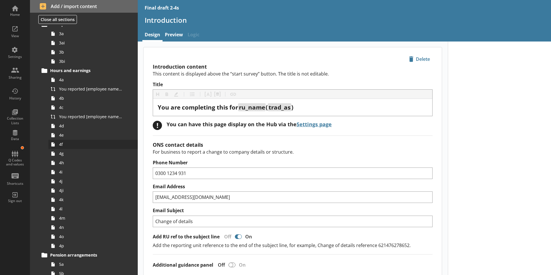
scroll to position [230, 0]
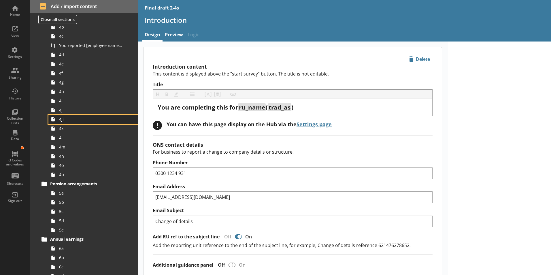
click at [72, 123] on link "4ji" at bounding box center [92, 119] width 89 height 9
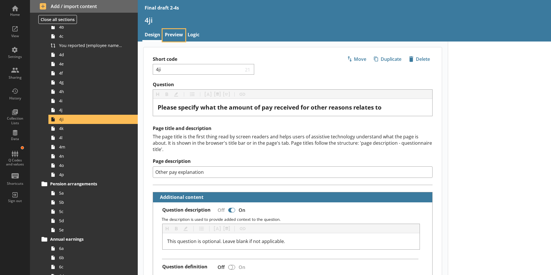
click at [169, 33] on link "Preview" at bounding box center [173, 35] width 23 height 12
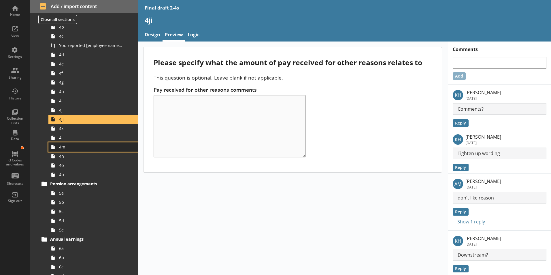
click at [80, 142] on link "4m" at bounding box center [92, 146] width 89 height 9
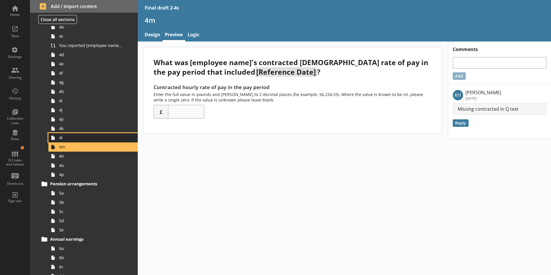
click at [73, 137] on span "4l" at bounding box center [91, 137] width 64 height 5
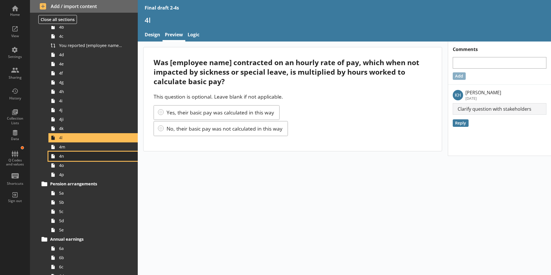
click at [68, 158] on span "4n" at bounding box center [91, 155] width 64 height 5
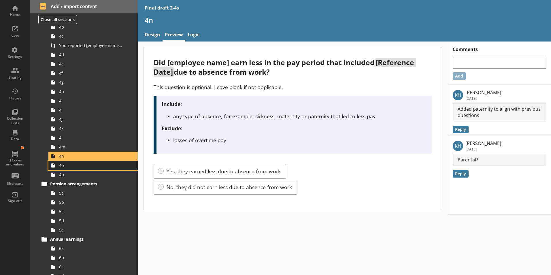
click at [76, 168] on link "4o" at bounding box center [92, 165] width 89 height 9
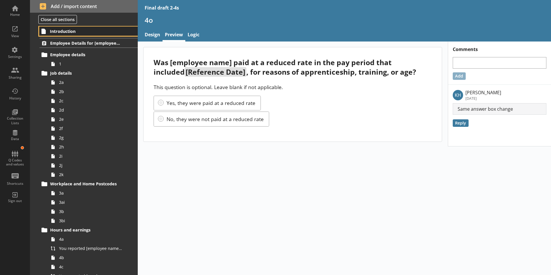
click at [58, 31] on span "Introduction" at bounding box center [85, 31] width 71 height 5
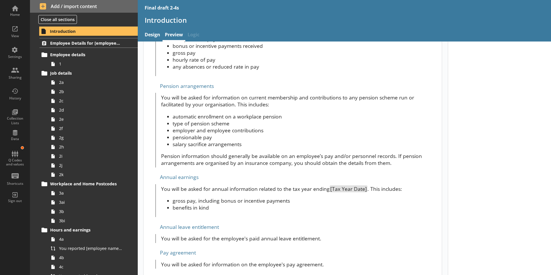
scroll to position [461, 0]
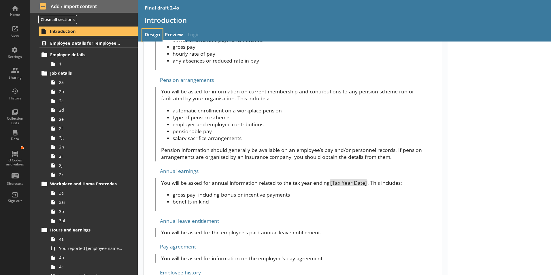
click at [150, 36] on link "Design" at bounding box center [152, 35] width 20 height 12
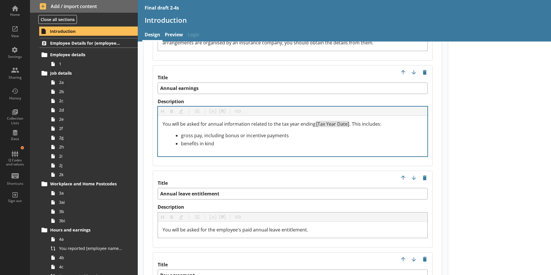
scroll to position [1210, 0]
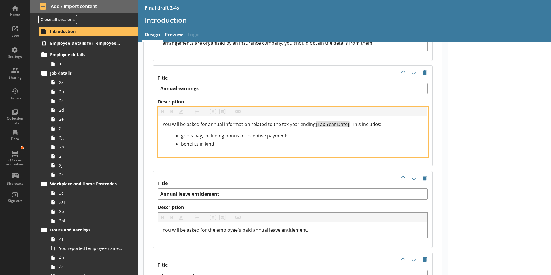
click at [213, 133] on span "gross pay, including bonus or incentive payments" at bounding box center [235, 136] width 108 height 6
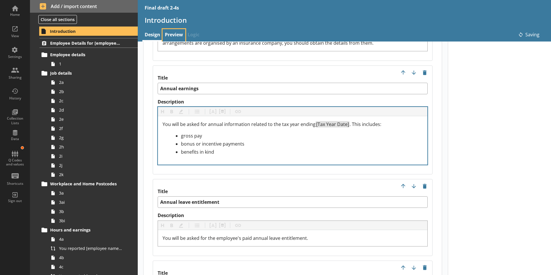
click at [172, 32] on link "Preview" at bounding box center [173, 35] width 23 height 12
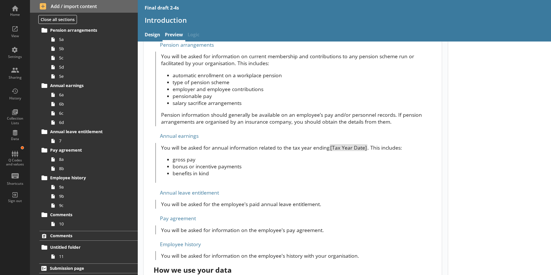
scroll to position [384, 0]
click at [80, 184] on span "9a" at bounding box center [91, 186] width 64 height 5
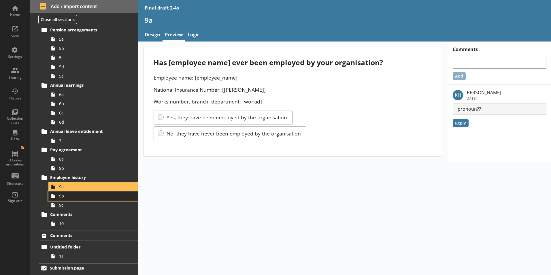
click at [78, 198] on span "9b" at bounding box center [91, 195] width 64 height 5
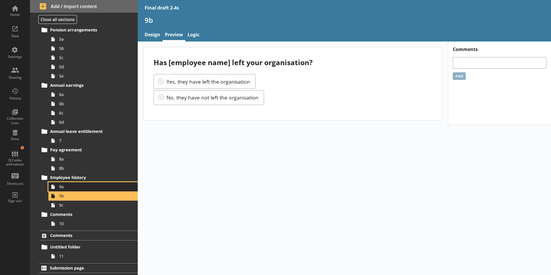
click at [63, 188] on span "9a" at bounding box center [91, 186] width 64 height 5
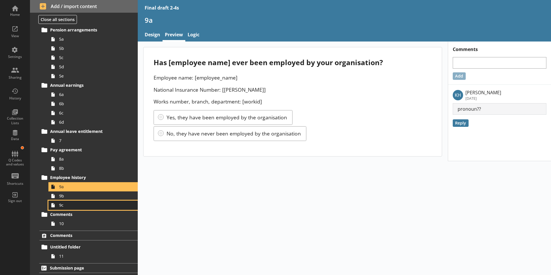
click at [90, 205] on span "9c" at bounding box center [91, 204] width 64 height 5
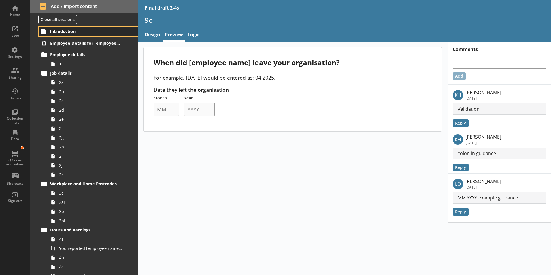
click at [70, 31] on span "Introduction" at bounding box center [85, 31] width 71 height 5
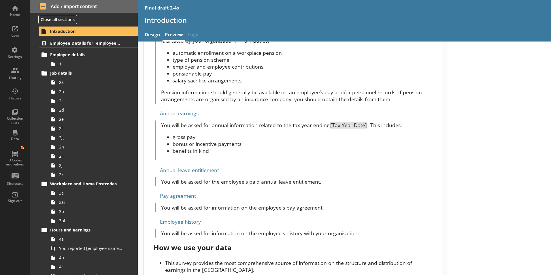
scroll to position [554, 0]
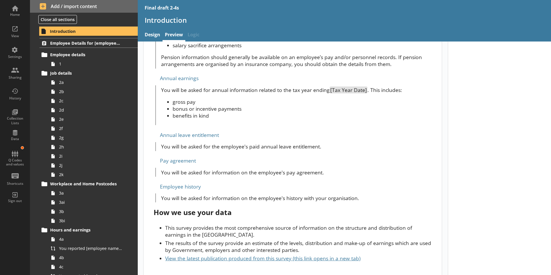
click at [231, 169] on div "You will be asked for information on the employee's pay agreement." at bounding box center [293, 172] width 276 height 9
click at [224, 169] on p "You will be asked for information on the employee's pay agreement." at bounding box center [296, 172] width 271 height 7
drag, startPoint x: 224, startPoint y: 164, endPoint x: 240, endPoint y: 174, distance: 19.3
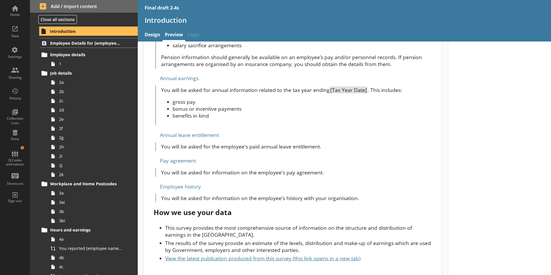
click at [224, 194] on p "You will be asked for information on the employee's history with your organisat…" at bounding box center [296, 197] width 271 height 7
drag, startPoint x: 224, startPoint y: 191, endPoint x: 218, endPoint y: 165, distance: 27.2
click at [218, 169] on p "You will be asked for information on the employee's pay agreement." at bounding box center [296, 172] width 271 height 7
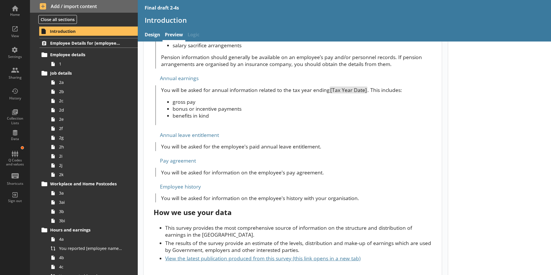
drag, startPoint x: 218, startPoint y: 165, endPoint x: 228, endPoint y: 174, distance: 13.0
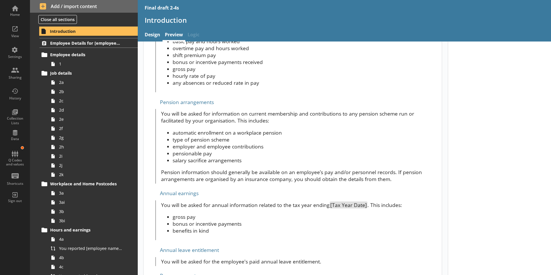
scroll to position [439, 0]
drag, startPoint x: 228, startPoint y: 174, endPoint x: 242, endPoint y: 179, distance: 15.3
click at [242, 179] on div "You are completing this for ru_name ( trad_as ) If the company details or struc…" at bounding box center [292, 0] width 298 height 783
drag, startPoint x: 242, startPoint y: 179, endPoint x: 242, endPoint y: 198, distance: 19.0
click at [242, 202] on p "You will be asked for annual information related to the tax year ending [Tax Ye…" at bounding box center [296, 205] width 271 height 7
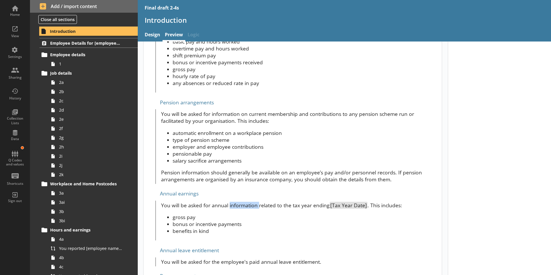
click at [242, 202] on p "You will be asked for annual information related to the tax year ending [Tax Ye…" at bounding box center [296, 205] width 271 height 7
drag, startPoint x: 242, startPoint y: 198, endPoint x: 220, endPoint y: 199, distance: 21.9
click at [220, 202] on p "You will be asked for annual information related to the tax year ending [Tax Ye…" at bounding box center [296, 205] width 271 height 7
click at [346, 213] on li "gross pay" at bounding box center [302, 216] width 259 height 7
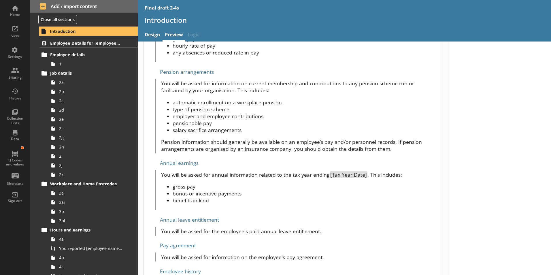
scroll to position [554, 0]
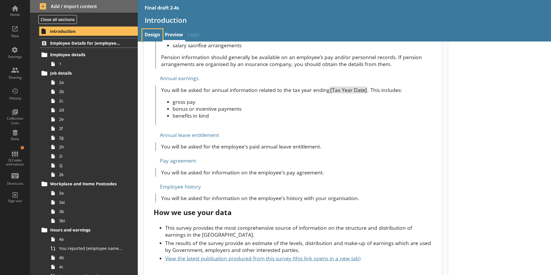
click at [154, 36] on link "Design" at bounding box center [152, 35] width 20 height 12
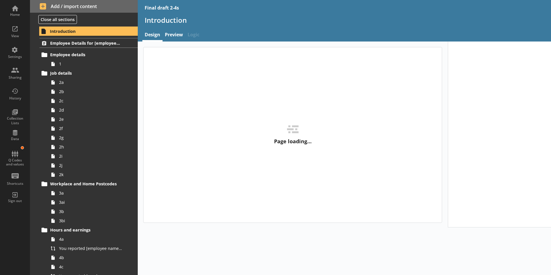
type textarea "x"
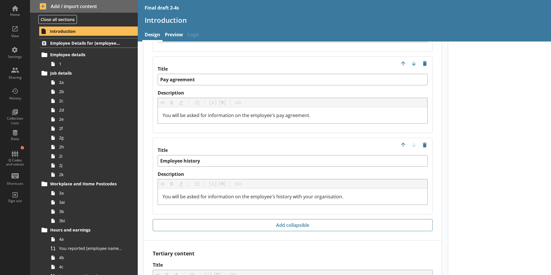
scroll to position [1412, 0]
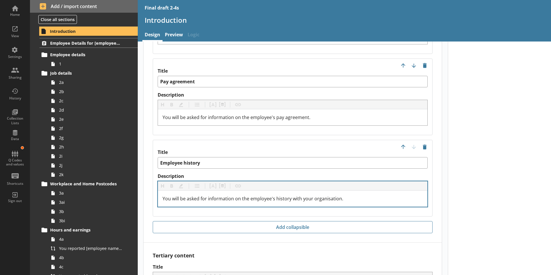
click at [162, 190] on div "You will be asked for information on the employee's history with your organisat…" at bounding box center [292, 198] width 269 height 16
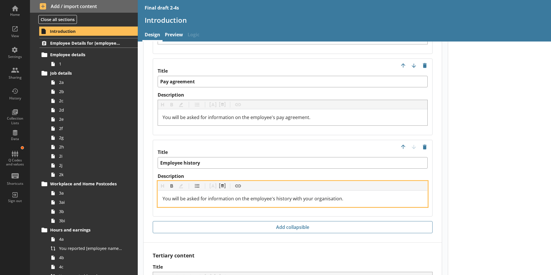
paste div "Description"
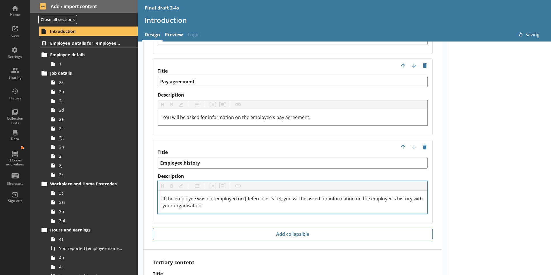
click at [179, 33] on link "Preview" at bounding box center [173, 35] width 23 height 12
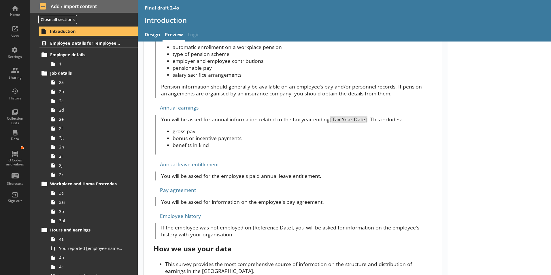
scroll to position [561, 0]
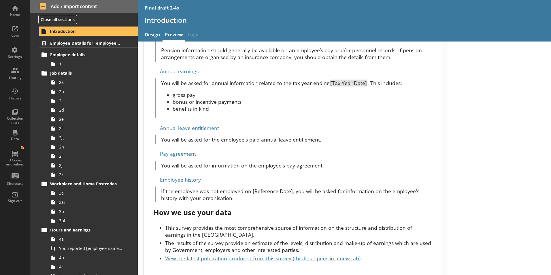
drag, startPoint x: 267, startPoint y: 184, endPoint x: 397, endPoint y: 190, distance: 131.0
click at [267, 188] on p "If the employee was not employed on [Reference Date], you will be asked for inf…" at bounding box center [296, 195] width 271 height 14
click at [154, 33] on link "Design" at bounding box center [152, 35] width 20 height 12
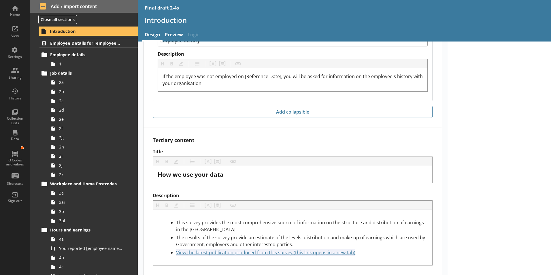
scroll to position [1448, 0]
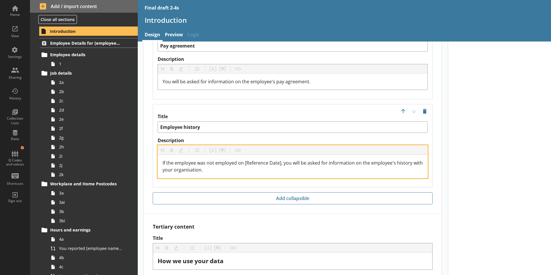
click at [247, 160] on span "If the employee was not employed on [Reference Date], you will be asked for inf…" at bounding box center [292, 166] width 261 height 13
click at [223, 145] on button "Pipe metadata" at bounding box center [222, 149] width 9 height 9
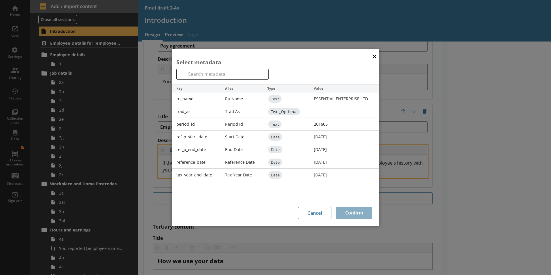
click at [213, 161] on div "reference_date" at bounding box center [196, 162] width 49 height 13
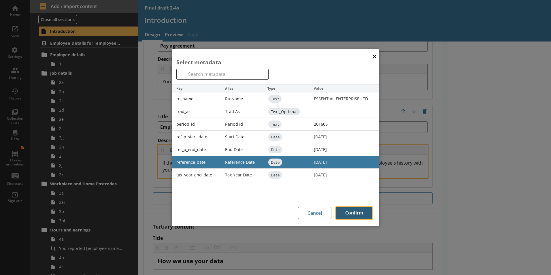
click at [368, 212] on button "Confirm" at bounding box center [354, 213] width 36 height 12
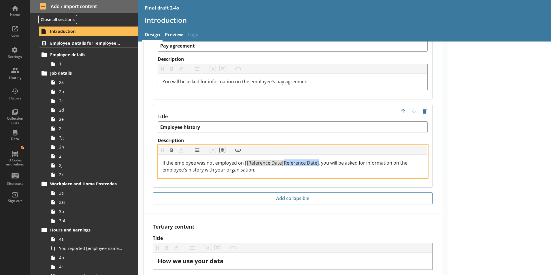
drag, startPoint x: 317, startPoint y: 149, endPoint x: 284, endPoint y: 149, distance: 33.4
click at [284, 160] on span "Reference Date], you will be asked for information on the employee's history wi…" at bounding box center [285, 166] width 246 height 13
click at [243, 159] on div "If the employee was not employed on [ [Reference Date] you will be asked for in…" at bounding box center [292, 166] width 260 height 14
click at [243, 160] on span "If the employee was not employed on [" at bounding box center [204, 163] width 84 height 6
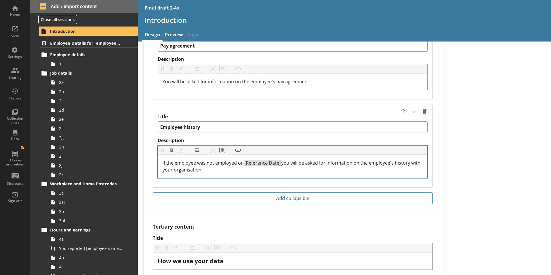
click at [257, 114] on label "Title" at bounding box center [293, 117] width 270 height 6
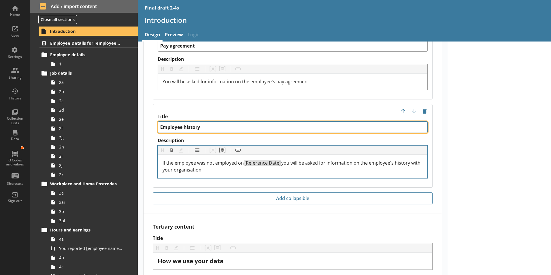
click at [257, 121] on textarea "Employee history" at bounding box center [293, 127] width 270 height 12
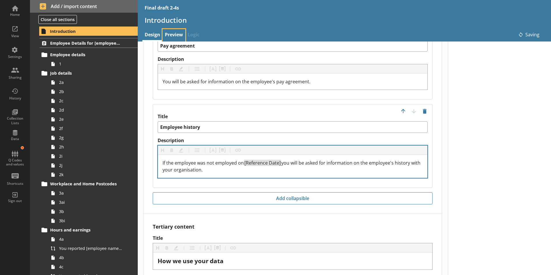
click at [167, 30] on link "Preview" at bounding box center [173, 35] width 23 height 12
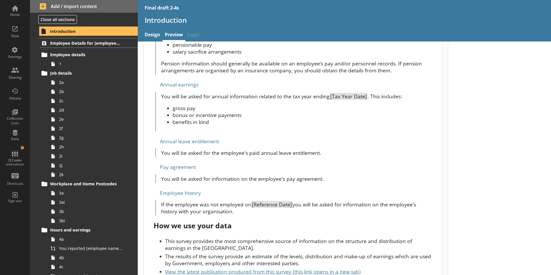
scroll to position [432, 0]
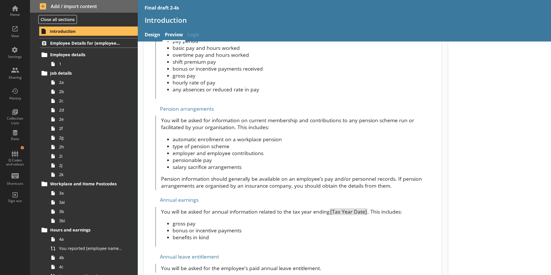
click at [239, 163] on li "salary sacrifice arrangements" at bounding box center [302, 166] width 259 height 7
click at [156, 31] on link "Design" at bounding box center [152, 35] width 20 height 12
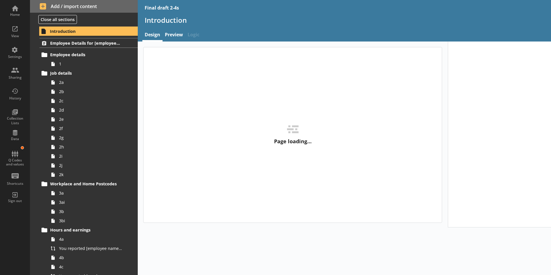
type textarea "x"
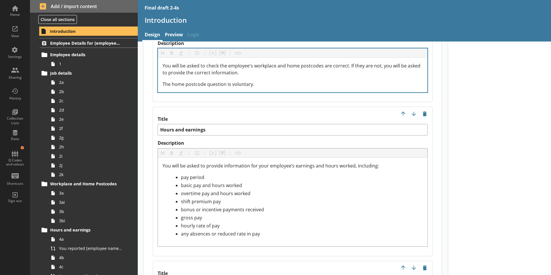
scroll to position [1066, 0]
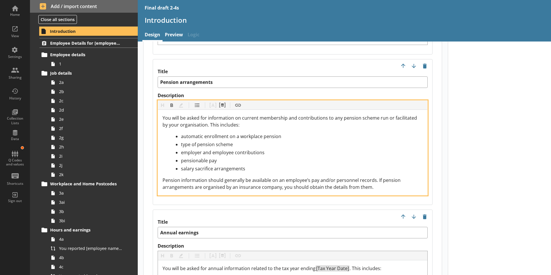
click at [164, 115] on span "You will be asked for information on current membership and contributions to an…" at bounding box center [290, 121] width 256 height 13
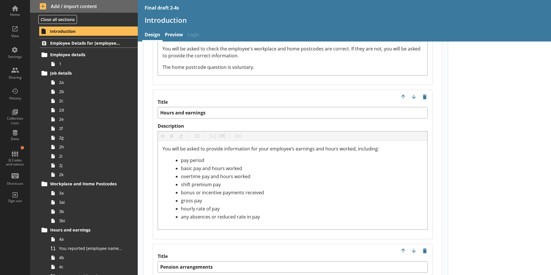
scroll to position [1037, 0]
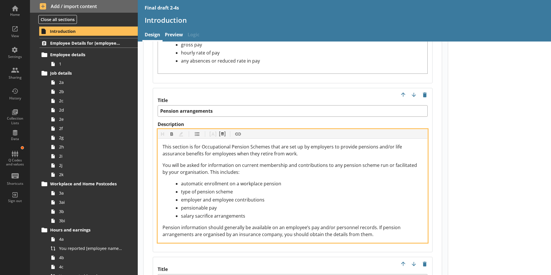
click at [223, 143] on span "This section is for Occupational Pension Schemes that are set up by employers t…" at bounding box center [282, 149] width 241 height 13
click at [200, 143] on span "This section is for Occupational Pension Schemes that are set up by employers t…" at bounding box center [282, 149] width 241 height 13
click at [185, 143] on span "This section is for Occupational Pension Schemes that are set up by employers t…" at bounding box center [282, 149] width 241 height 13
click at [163, 224] on span "Pension information should generally be available on an employee’s pay and/or p…" at bounding box center [281, 230] width 239 height 13
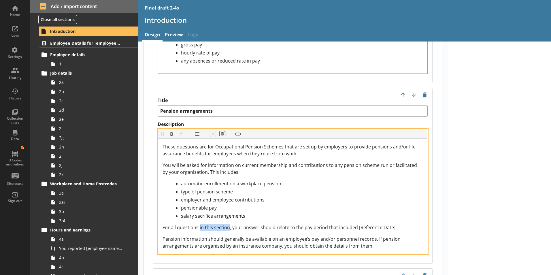
drag, startPoint x: 200, startPoint y: 213, endPoint x: 228, endPoint y: 215, distance: 28.9
click at [228, 224] on span "For all questions in this section, your answer should relate to the pay period …" at bounding box center [279, 227] width 234 height 6
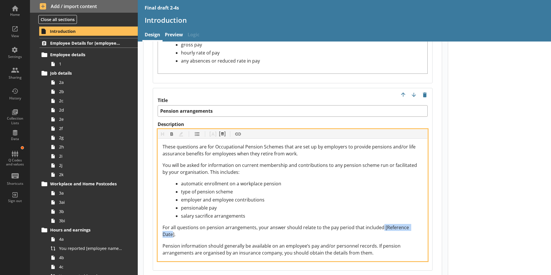
drag, startPoint x: 380, startPoint y: 213, endPoint x: 417, endPoint y: 210, distance: 37.0
click at [410, 224] on span "For all questions on pension arrangements, your answer should relate to the pay…" at bounding box center [285, 230] width 247 height 13
click at [379, 224] on span "For all questions on pension arrangements, your answer should relate to the pay…" at bounding box center [285, 230] width 247 height 13
click at [382, 224] on span "For all questions on pension arrangements, your answer should relate to the pay…" at bounding box center [285, 230] width 247 height 13
click at [219, 129] on button "Pipe metadata" at bounding box center [222, 133] width 9 height 9
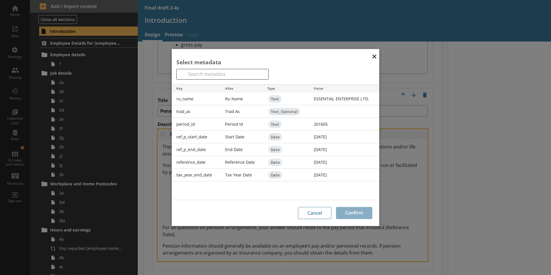
click at [210, 161] on div "reference_date" at bounding box center [196, 162] width 49 height 13
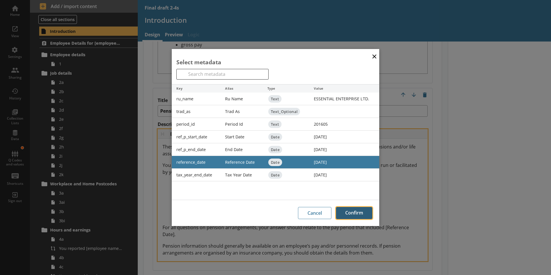
click at [360, 212] on button "Confirm" at bounding box center [354, 213] width 36 height 12
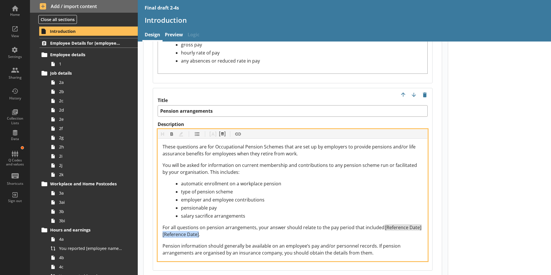
drag, startPoint x: 199, startPoint y: 219, endPoint x: 162, endPoint y: 222, distance: 36.7
click at [162, 222] on div "These questions are for Occupational Pension Schemes that are set up by employe…" at bounding box center [292, 200] width 269 height 122
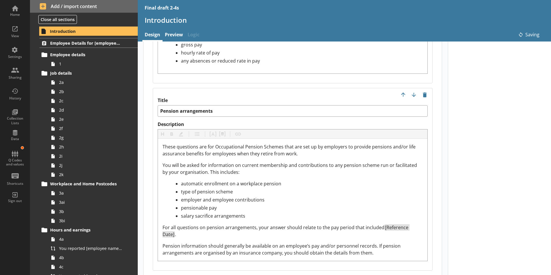
type textarea "x"
click at [169, 36] on link "Preview" at bounding box center [173, 35] width 23 height 12
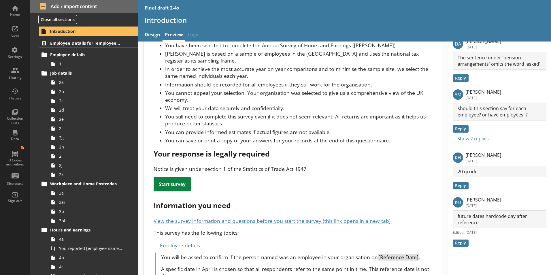
scroll to position [58, 0]
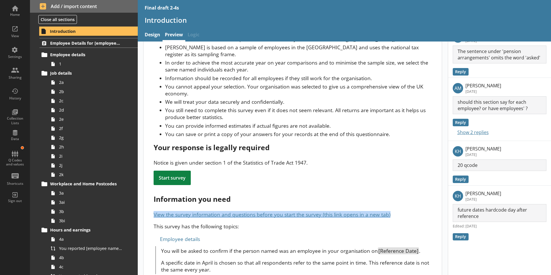
drag, startPoint x: 393, startPoint y: 208, endPoint x: 148, endPoint y: 209, distance: 244.9
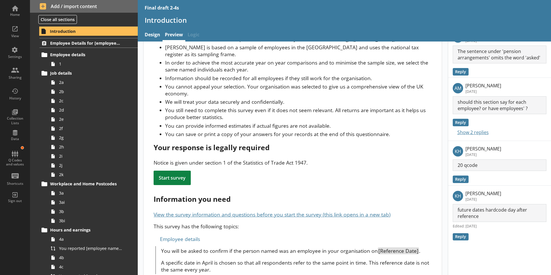
click at [345, 234] on div "Employee details" at bounding box center [293, 238] width 278 height 9
drag, startPoint x: 345, startPoint y: 227, endPoint x: 346, endPoint y: 214, distance: 13.6
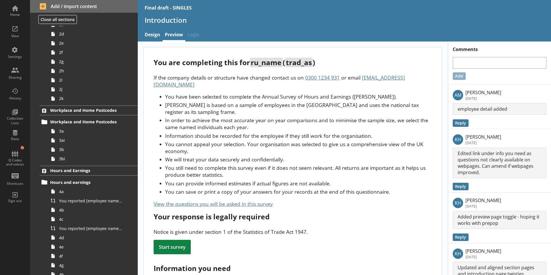
scroll to position [202, 0]
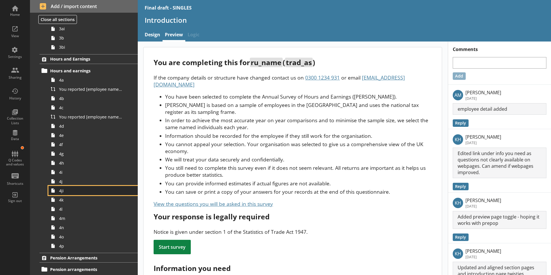
click at [74, 190] on span "4ji" at bounding box center [91, 190] width 64 height 5
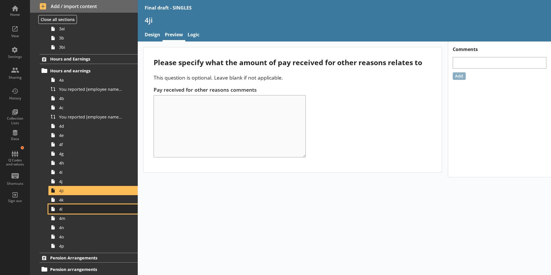
click at [92, 213] on link "4l" at bounding box center [92, 208] width 89 height 9
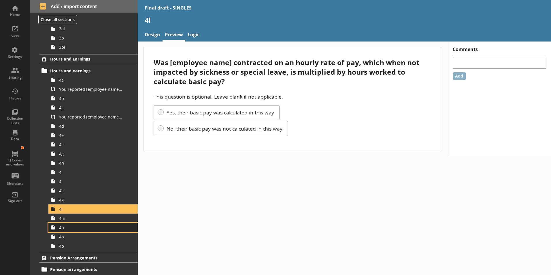
click at [84, 228] on span "4n" at bounding box center [91, 227] width 64 height 5
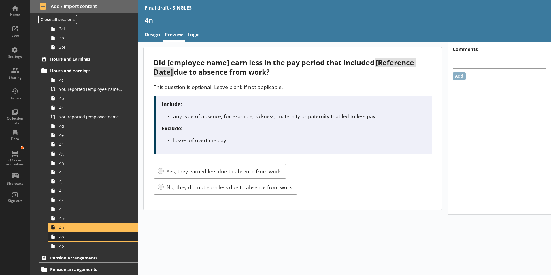
click at [64, 239] on link "4o" at bounding box center [92, 236] width 89 height 9
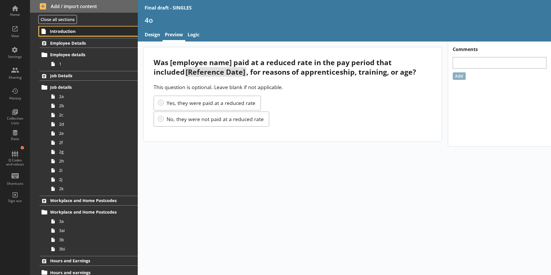
click at [63, 33] on span "Introduction" at bounding box center [85, 31] width 71 height 5
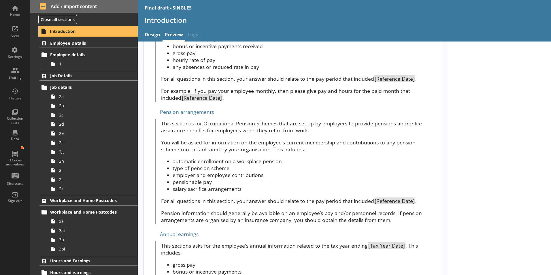
scroll to position [499, 0]
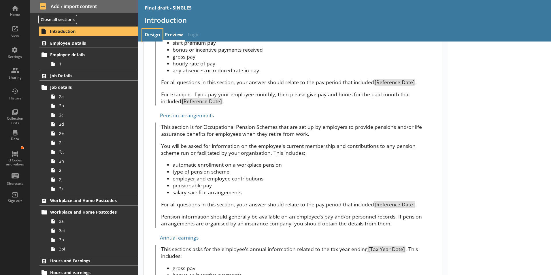
click at [160, 35] on link "Design" at bounding box center [152, 35] width 20 height 12
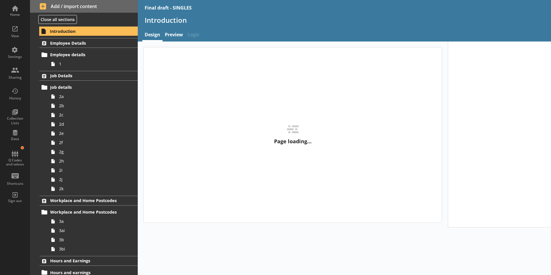
type textarea "x"
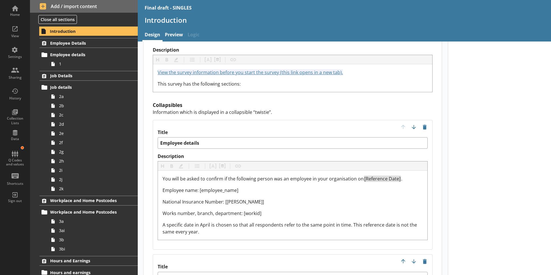
scroll to position [547, 0]
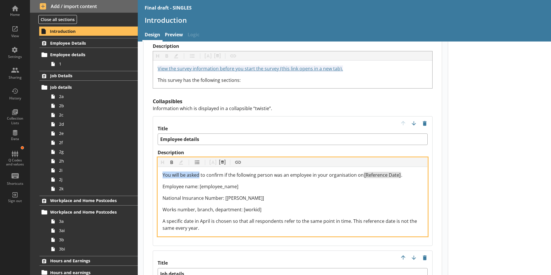
drag, startPoint x: 199, startPoint y: 162, endPoint x: 160, endPoint y: 163, distance: 39.2
click at [160, 167] on div "You will be asked to confirm if the following person was an employee in your or…" at bounding box center [292, 201] width 269 height 69
click at [172, 172] on span "Thissectionasksyou to confirm if the following person was an employee in your o…" at bounding box center [265, 175] width 207 height 6
click at [188, 172] on span "This sectionasksyou to confirm if the following person was an employee in your …" at bounding box center [266, 175] width 208 height 6
click at [199, 172] on span "This section asksyou to confirm if the following person was an employee in your…" at bounding box center [266, 175] width 209 height 6
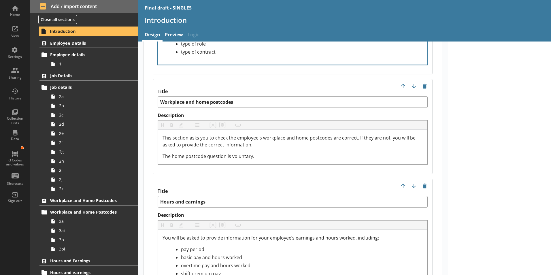
scroll to position [893, 0]
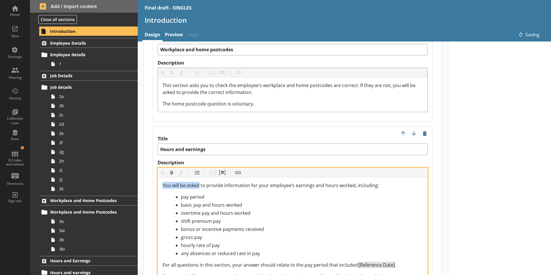
type textarea "x"
drag, startPoint x: 200, startPoint y: 172, endPoint x: 162, endPoint y: 171, distance: 37.8
click at [162, 177] on div "You will be asked to provide information for your employee’s earnings and hours…" at bounding box center [292, 234] width 269 height 114
click at [173, 182] on span "Thissectionasksyou to provide information for your employee’s earnings and hour…" at bounding box center [273, 185] width 222 height 6
click at [171, 182] on span "Thissectionasksyou to provide information for your employee’s earnings and hour…" at bounding box center [273, 185] width 222 height 6
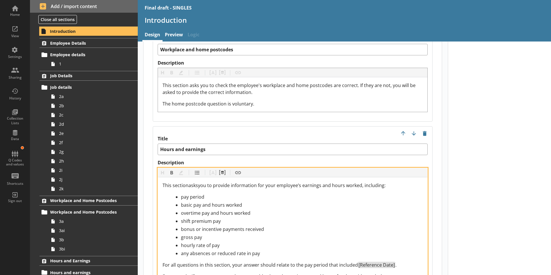
click at [188, 182] on span "This sectionasksyou to provide information for your employee’s earnings and hou…" at bounding box center [273, 185] width 223 height 6
click at [199, 182] on span "This section asksyou to provide information for your employee’s earnings and ho…" at bounding box center [274, 185] width 224 height 6
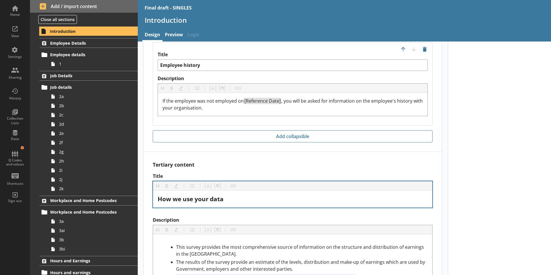
scroll to position [1638, 0]
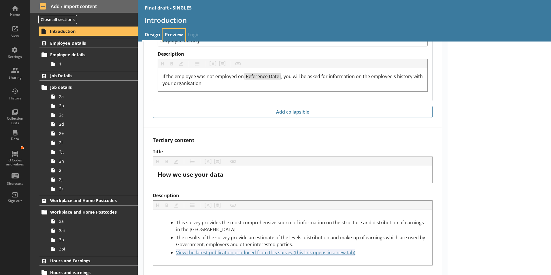
click at [169, 33] on link "Preview" at bounding box center [173, 35] width 23 height 12
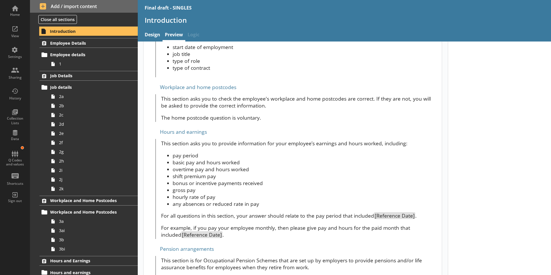
scroll to position [375, 0]
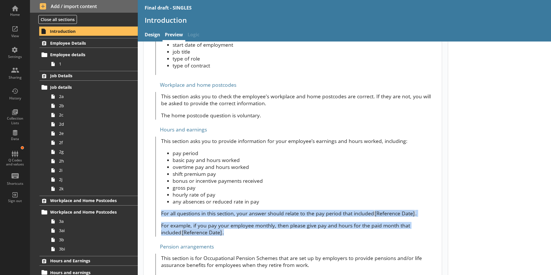
drag, startPoint x: 214, startPoint y: 227, endPoint x: 159, endPoint y: 208, distance: 58.2
click at [159, 208] on div "This section asks you to provide information for your employee’s earnings and h…" at bounding box center [293, 187] width 276 height 100
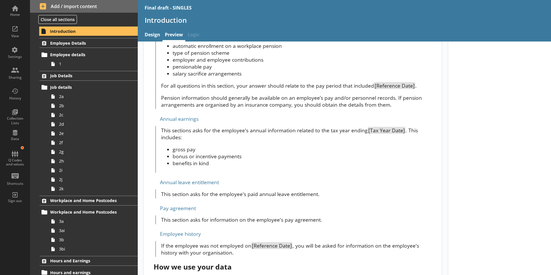
scroll to position [634, 0]
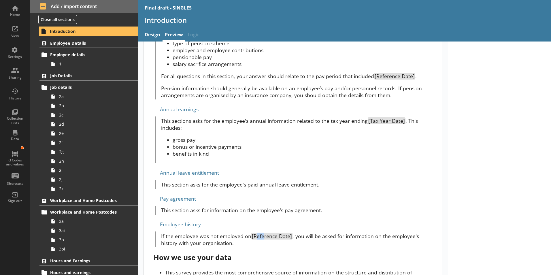
drag, startPoint x: 264, startPoint y: 231, endPoint x: 256, endPoint y: 227, distance: 9.0
click at [256, 233] on span "[Reference Date]" at bounding box center [271, 236] width 41 height 7
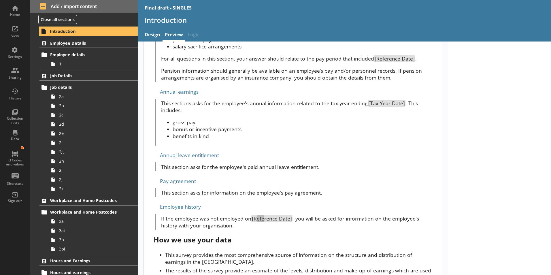
scroll to position [679, 0]
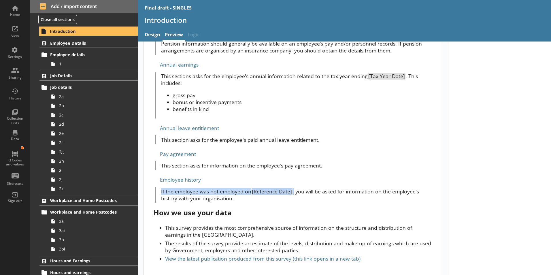
drag, startPoint x: 158, startPoint y: 186, endPoint x: 294, endPoint y: 185, distance: 136.3
click at [294, 187] on div "If the employee was not employed on [Reference Date] , you will be asked for in…" at bounding box center [293, 195] width 276 height 16
drag, startPoint x: 294, startPoint y: 185, endPoint x: 289, endPoint y: 185, distance: 4.6
copy p "If the employee was not employed on [Reference Date] ,"
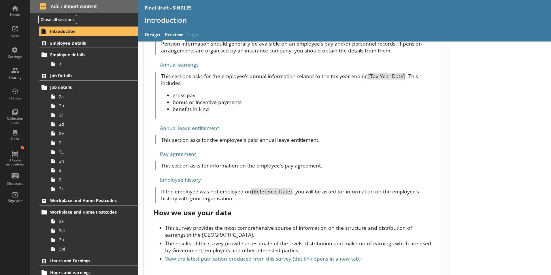
click at [272, 188] on span "[Reference Date]" at bounding box center [271, 191] width 41 height 7
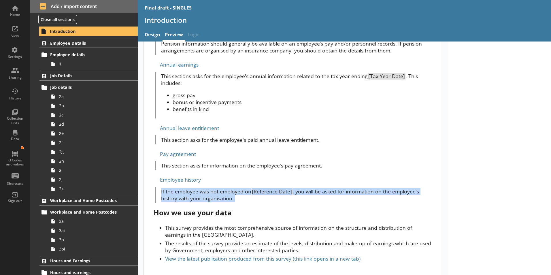
click at [272, 188] on span "[Reference Date]" at bounding box center [271, 191] width 41 height 7
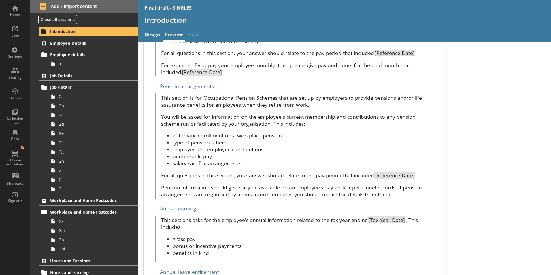
scroll to position [534, 0]
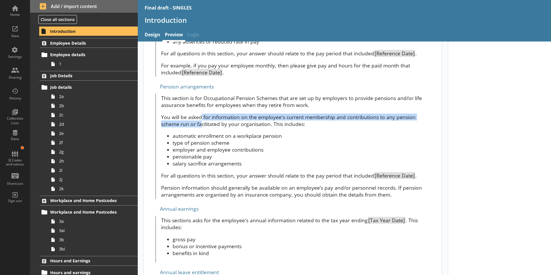
drag, startPoint x: 207, startPoint y: 121, endPoint x: 201, endPoint y: 112, distance: 11.2
click at [201, 112] on span "This section is for Occupational Pension Schemes that are set up by employers t…" at bounding box center [296, 146] width 271 height 103
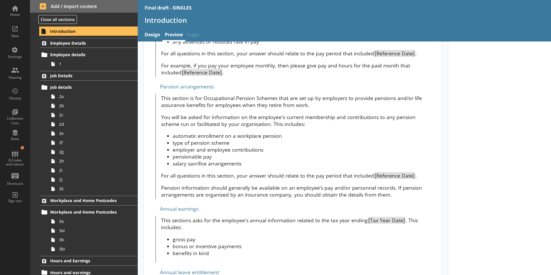
drag, startPoint x: 201, startPoint y: 112, endPoint x: 210, endPoint y: 122, distance: 13.5
click at [210, 122] on span "This section is for Occupational Pension Schemes that are set up by employers t…" at bounding box center [296, 146] width 271 height 103
click at [228, 163] on span "This section is for Occupational Pension Schemes that are set up by employers t…" at bounding box center [296, 146] width 271 height 103
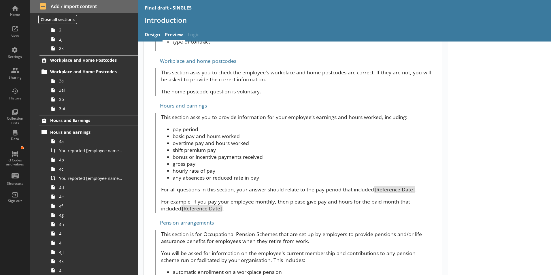
scroll to position [477, 0]
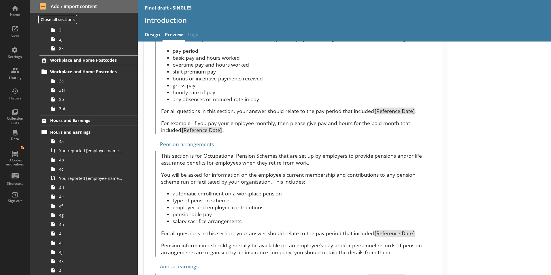
click at [275, 161] on span "This section is for Occupational Pension Schemes that are set up by employers t…" at bounding box center [296, 203] width 271 height 103
click at [156, 32] on link "Design" at bounding box center [152, 35] width 20 height 12
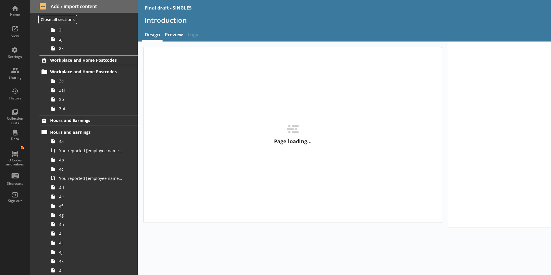
type textarea "x"
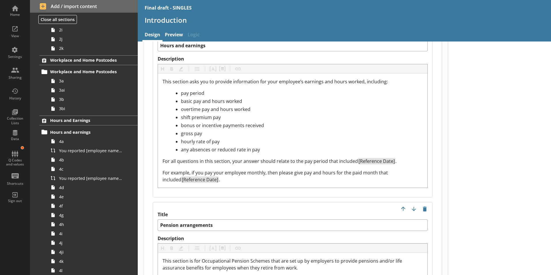
scroll to position [1066, 0]
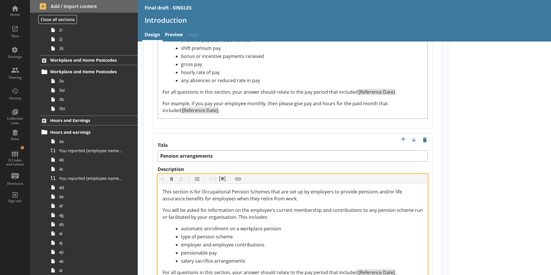
click at [192, 191] on div "This section is for Occupational Pension Schemes that are set up by employers t…" at bounding box center [292, 241] width 260 height 106
drag, startPoint x: 199, startPoint y: 197, endPoint x: 163, endPoint y: 197, distance: 36.0
click at [163, 207] on span "You will be asked for information on the employee's current membership and cont…" at bounding box center [292, 213] width 261 height 13
click at [180, 207] on span "Itwillaskyou for information on the employee's current membership and contribut…" at bounding box center [290, 213] width 256 height 13
click at [174, 207] on span "Itwillask you for information on the employee's current membership and contribu…" at bounding box center [290, 213] width 257 height 13
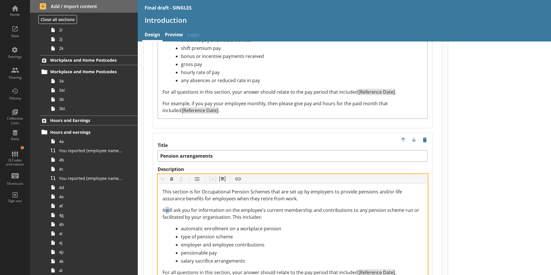
click at [166, 207] on span "Itwill ask you for information on the employee's current membership and contrib…" at bounding box center [291, 213] width 258 height 13
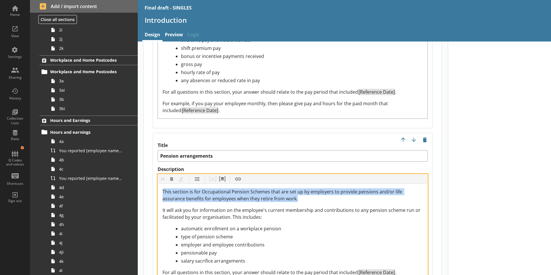
drag, startPoint x: 309, startPoint y: 185, endPoint x: 158, endPoint y: 177, distance: 151.7
click at [158, 184] on div "This section is for Occupational Pension Schemes that are set up by employers t…" at bounding box center [292, 241] width 269 height 115
copy span "This section is for Occupational Pension Schemes that are set up by employers t…"
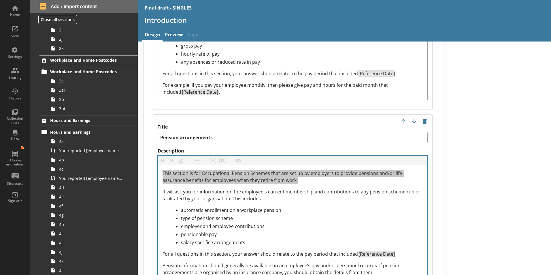
scroll to position [1095, 0]
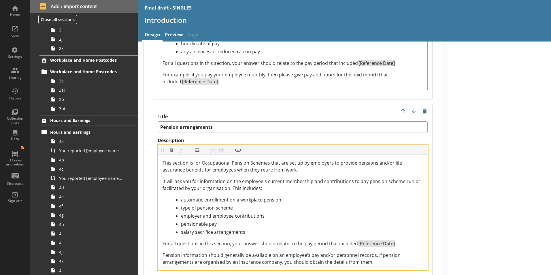
click at [403, 234] on div "This section is for Occupational Pension Schemes that are set up by employers t…" at bounding box center [292, 212] width 260 height 106
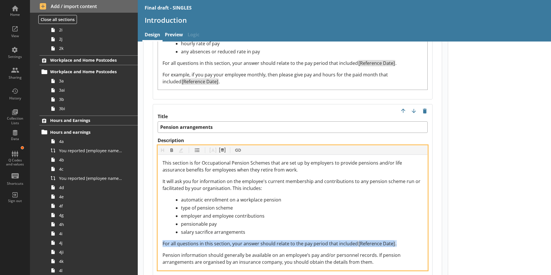
drag, startPoint x: 400, startPoint y: 229, endPoint x: 159, endPoint y: 224, distance: 240.9
click at [159, 224] on div "This section is for Occupational Pension Schemes that are set up by employers t…" at bounding box center [292, 212] width 269 height 115
copy div "For all questions in this section, your answer should relate to the pay period …"
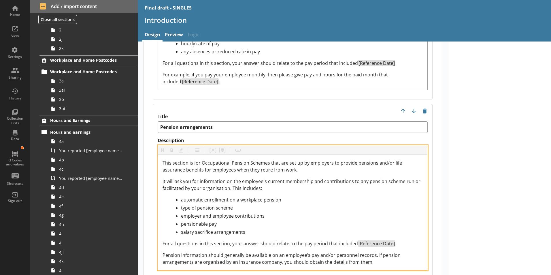
click at [341, 196] on div "automatic enrollment on a workplace pension" at bounding box center [302, 199] width 242 height 7
click at [188, 178] on span "It will ask you for information on the employee's current membership and contri…" at bounding box center [291, 184] width 259 height 13
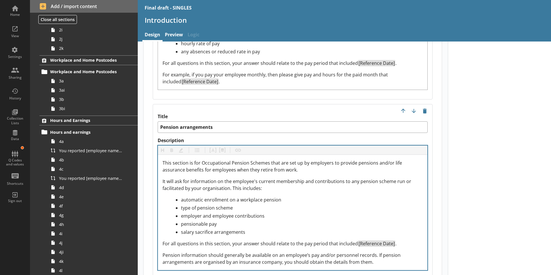
type textarea "x"
click at [178, 36] on link "Preview" at bounding box center [173, 35] width 23 height 12
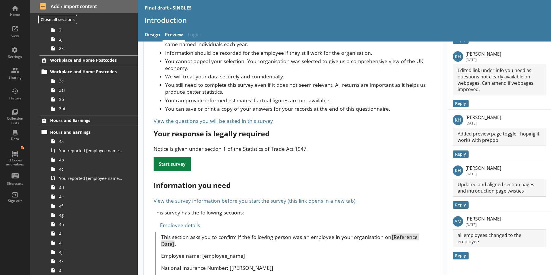
scroll to position [86, 0]
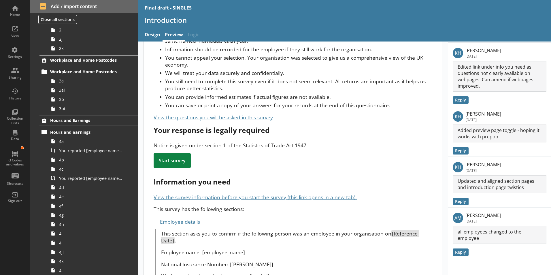
click at [265, 114] on span "View the questions you will be asked in this survey" at bounding box center [213, 117] width 119 height 7
click at [263, 114] on span "View the questions you will be asked in this survey" at bounding box center [213, 117] width 119 height 7
